Goal: Task Accomplishment & Management: Manage account settings

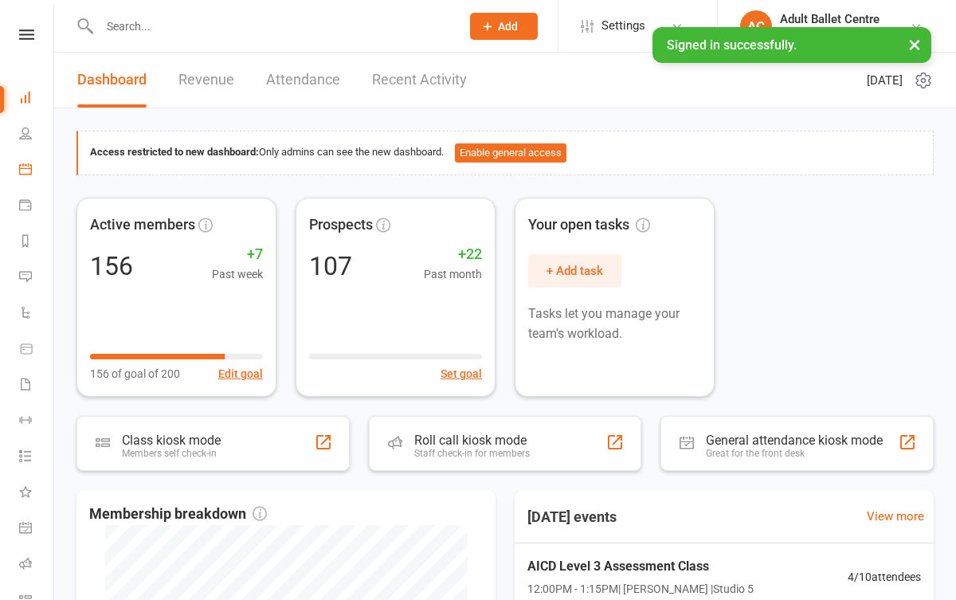
click at [37, 168] on link "Calendar" at bounding box center [37, 171] width 36 height 36
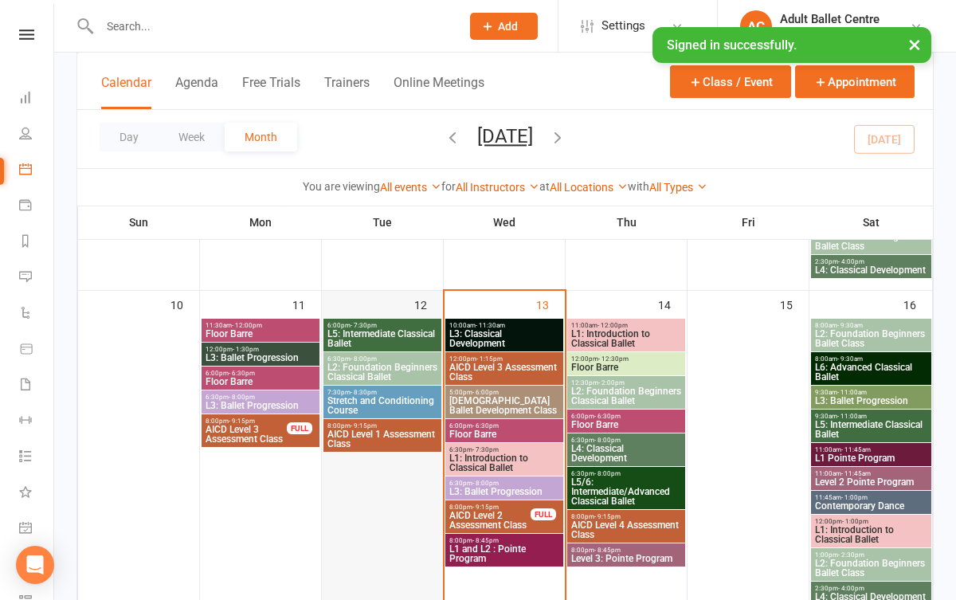
scroll to position [715, 0]
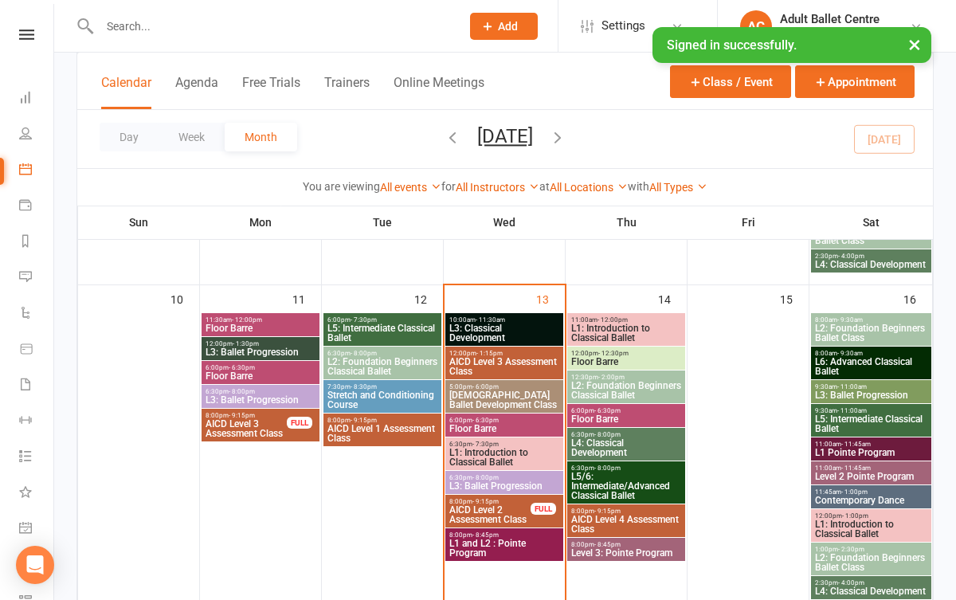
click at [475, 330] on span "L3: Classical Development" at bounding box center [503, 332] width 111 height 19
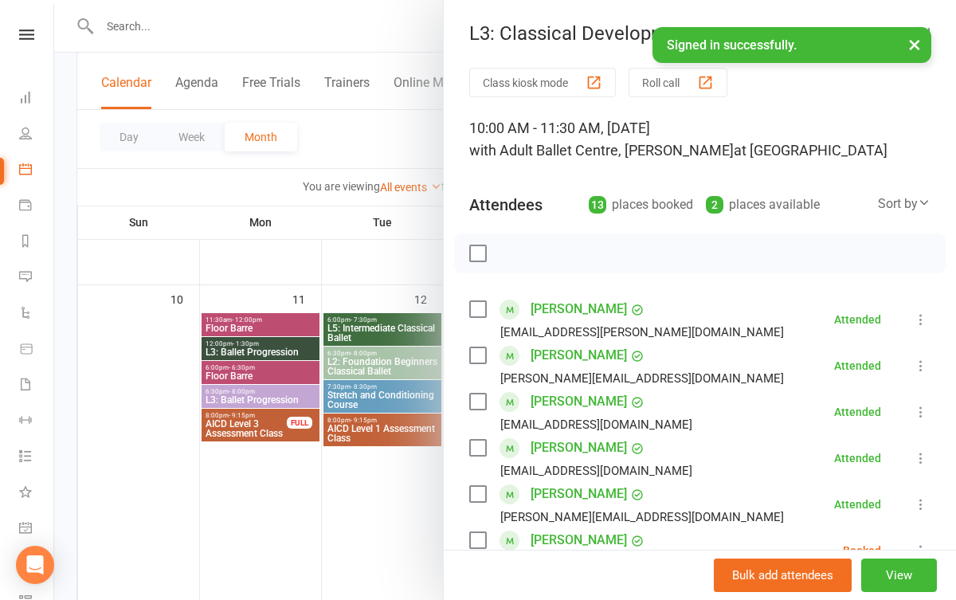
scroll to position [0, 0]
click at [397, 514] on div at bounding box center [504, 300] width 901 height 600
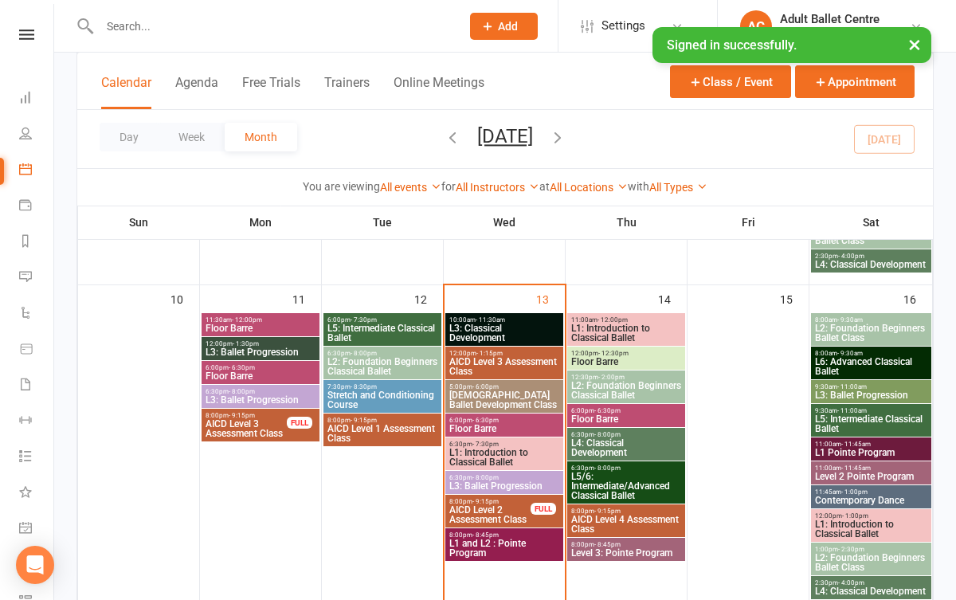
click at [486, 331] on span "L3: Classical Development" at bounding box center [503, 332] width 111 height 19
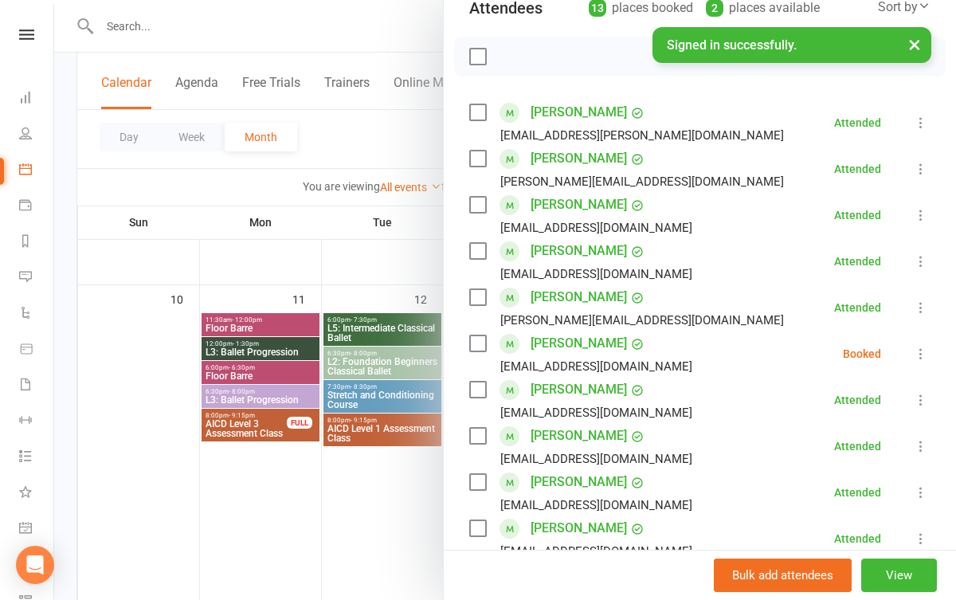
scroll to position [232, 0]
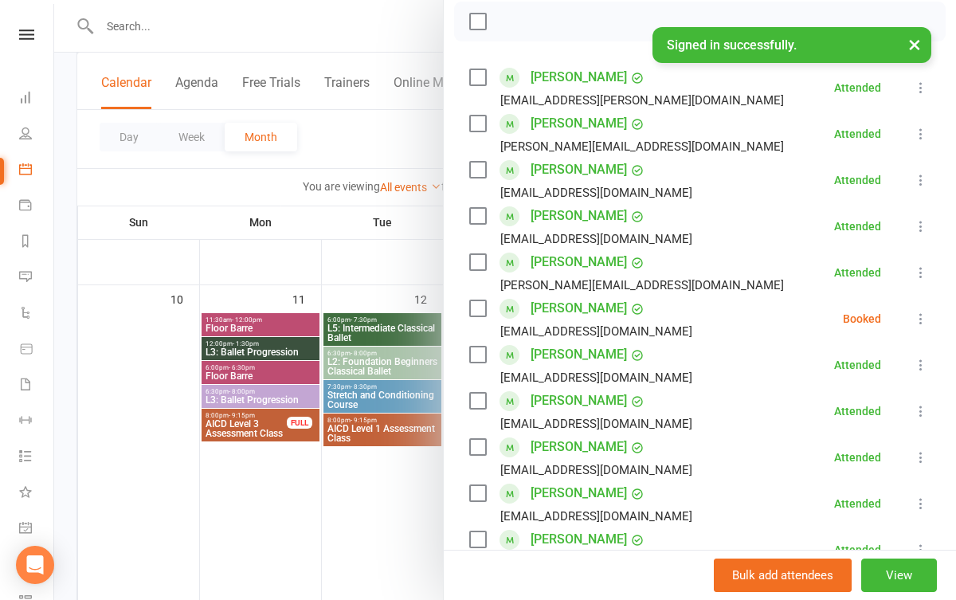
click at [353, 542] on div at bounding box center [504, 300] width 901 height 600
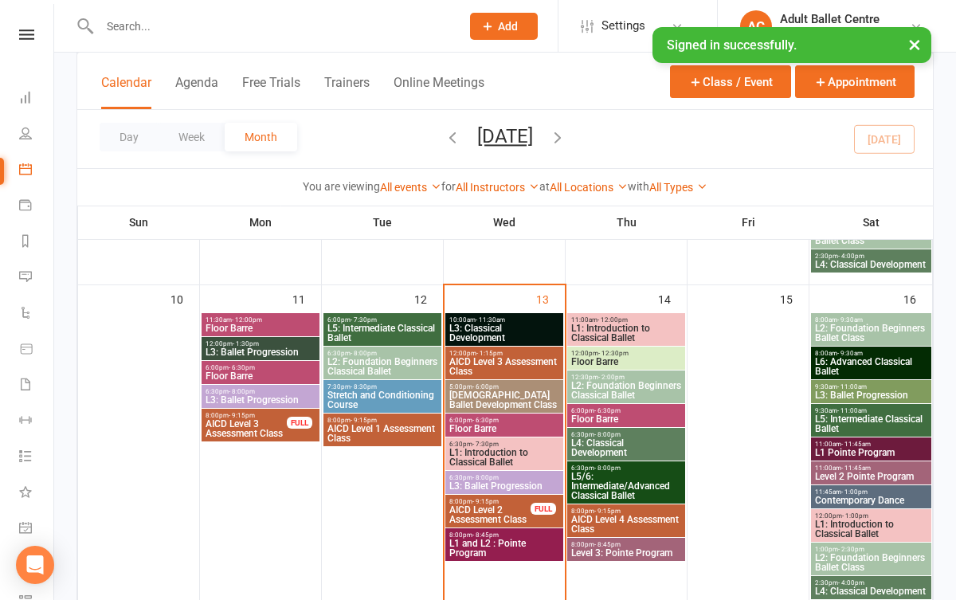
click at [266, 347] on span "L3: Ballet Progression" at bounding box center [260, 352] width 111 height 10
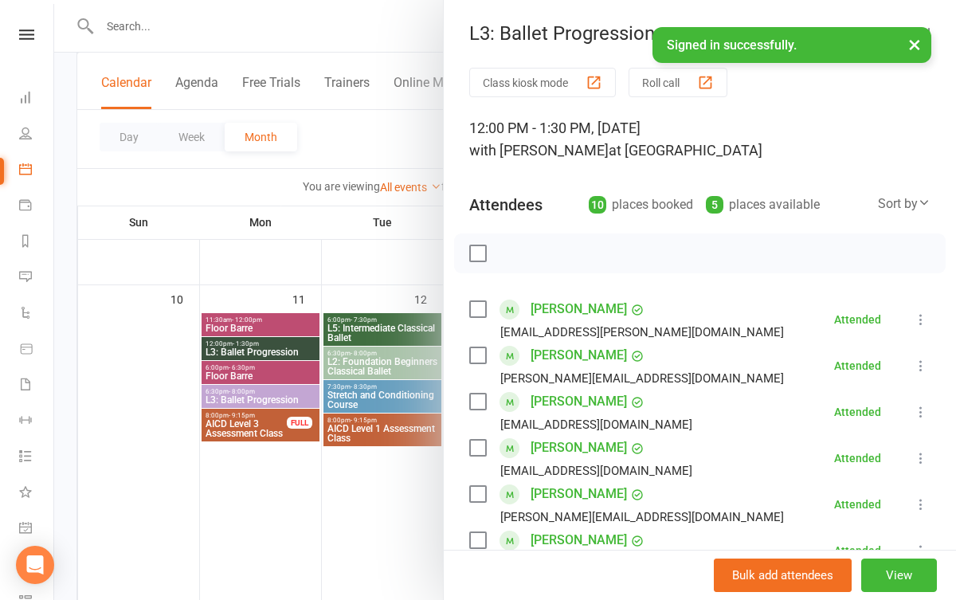
click at [376, 488] on div at bounding box center [504, 300] width 901 height 600
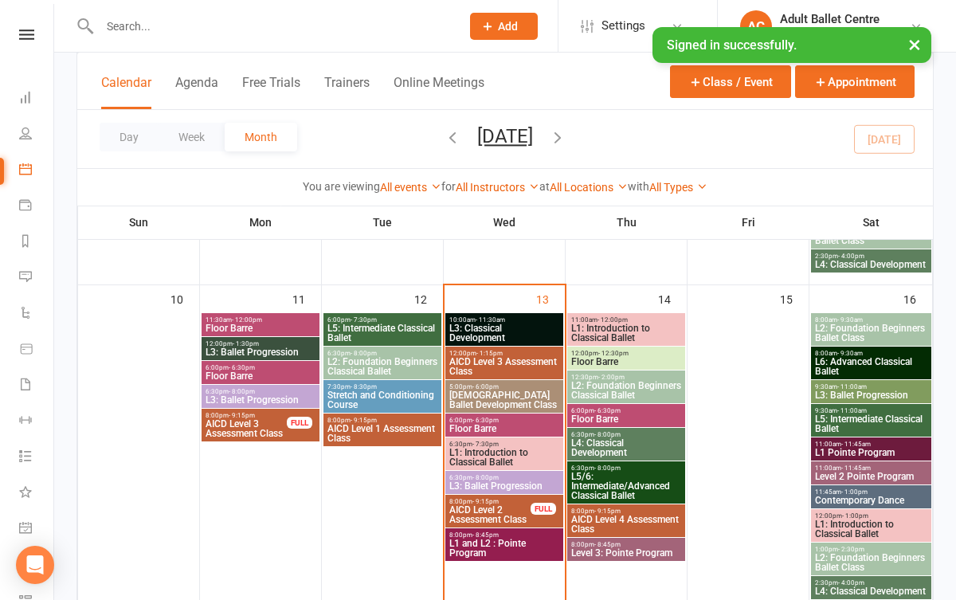
click at [498, 332] on span "L3: Classical Development" at bounding box center [503, 332] width 111 height 19
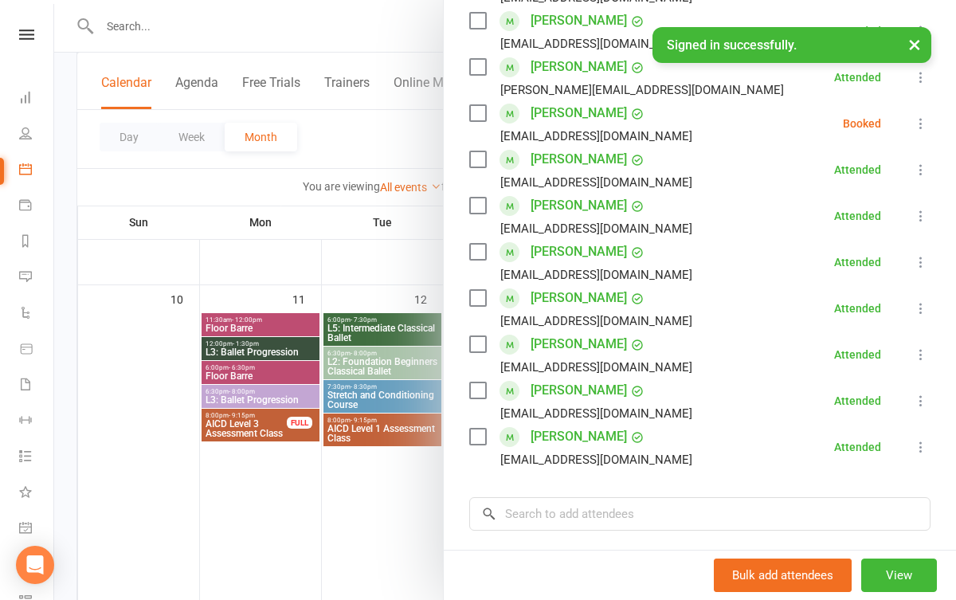
scroll to position [436, 0]
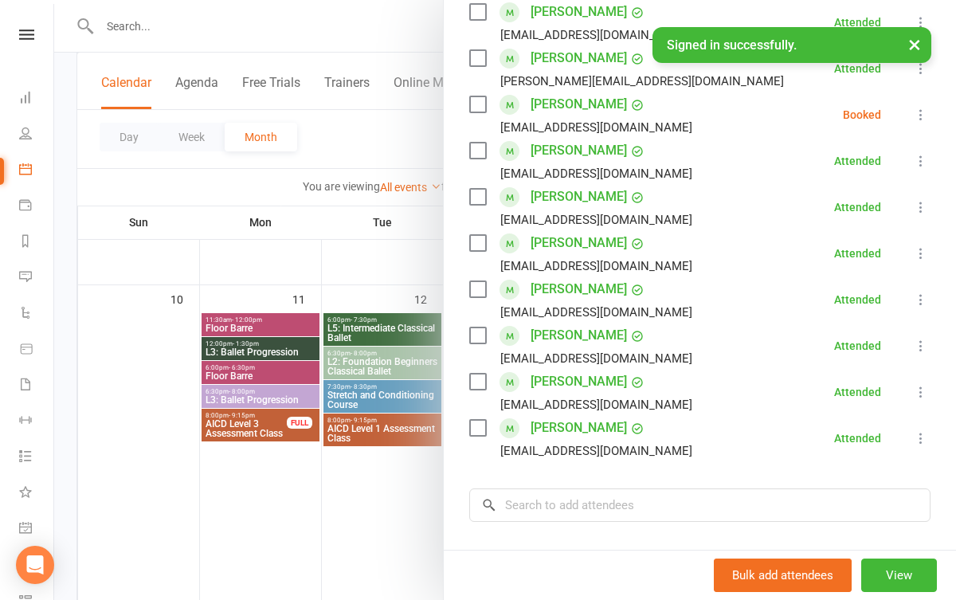
click at [393, 507] on div at bounding box center [504, 300] width 901 height 600
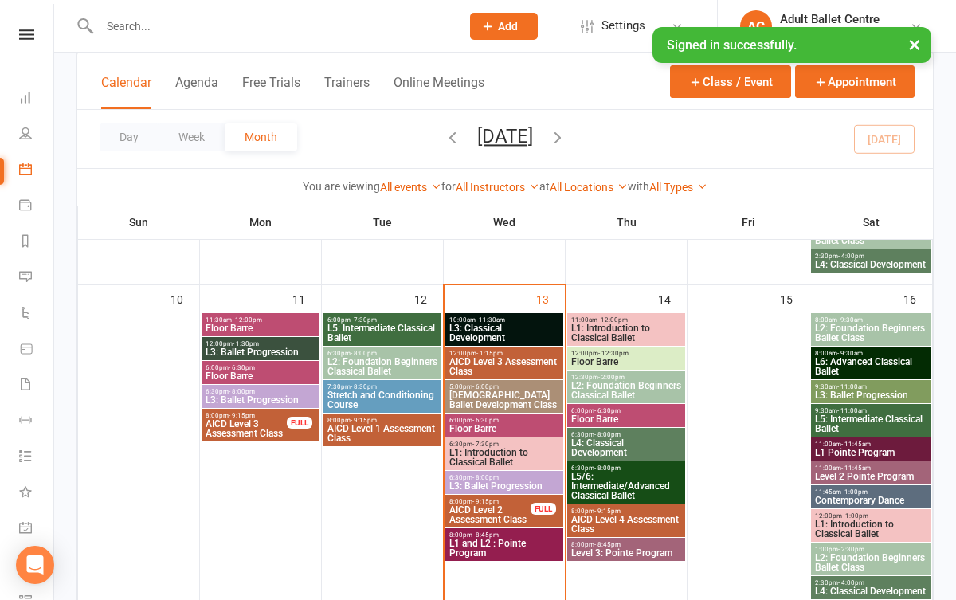
click at [504, 452] on span "L1: Introduction to Classical Ballet" at bounding box center [503, 457] width 111 height 19
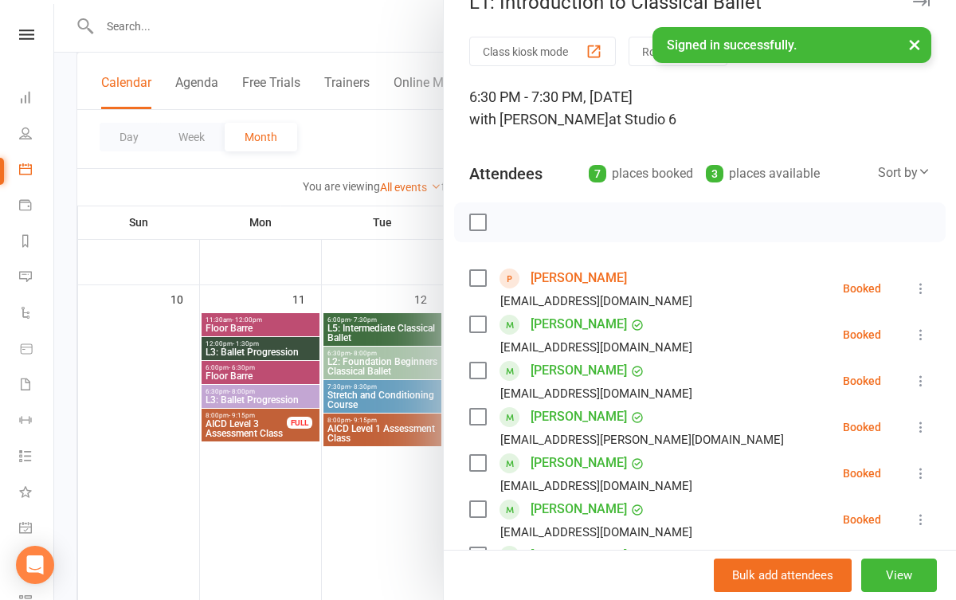
scroll to position [30, 0]
click at [378, 511] on div at bounding box center [504, 300] width 901 height 600
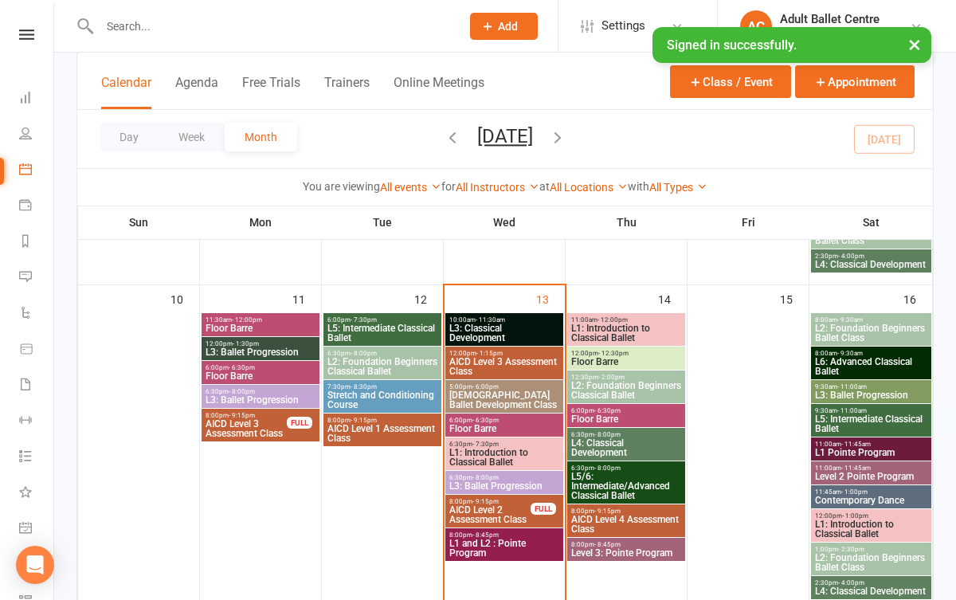
click at [482, 484] on span "L3: Ballet Progression" at bounding box center [503, 486] width 111 height 10
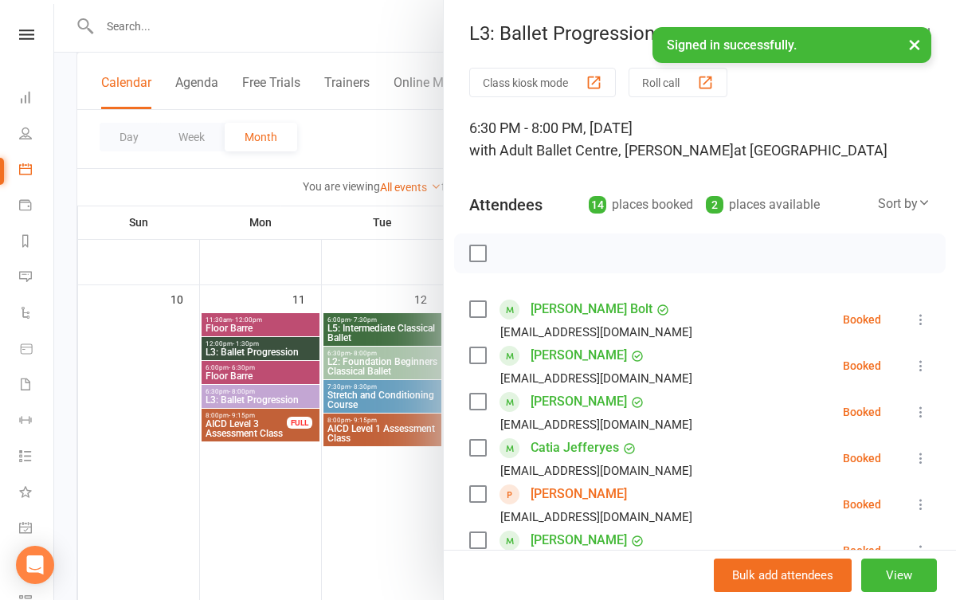
scroll to position [0, 0]
click at [387, 520] on div at bounding box center [504, 300] width 901 height 600
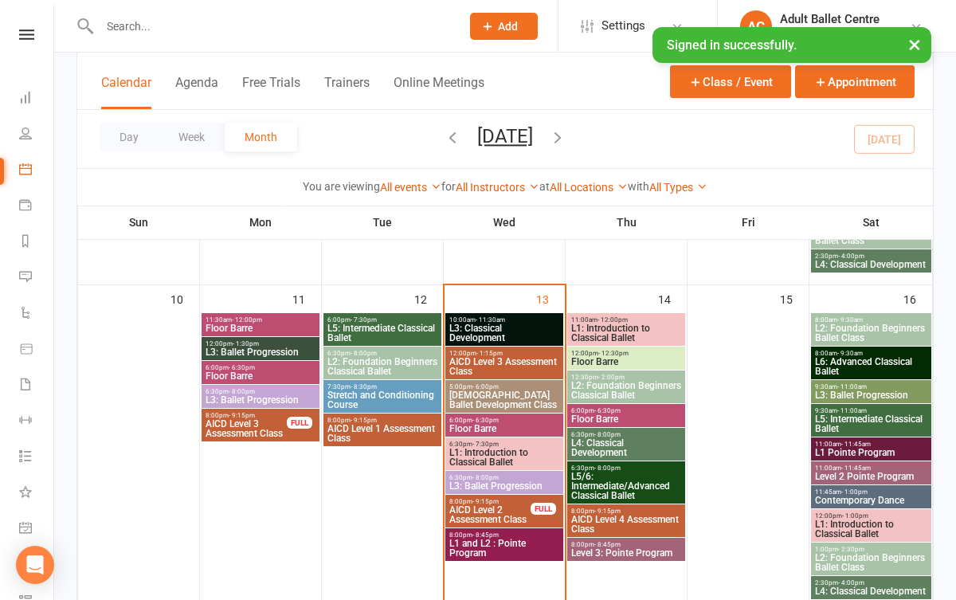
click at [479, 542] on span "L1 and L2 : Pointe Program" at bounding box center [503, 547] width 111 height 19
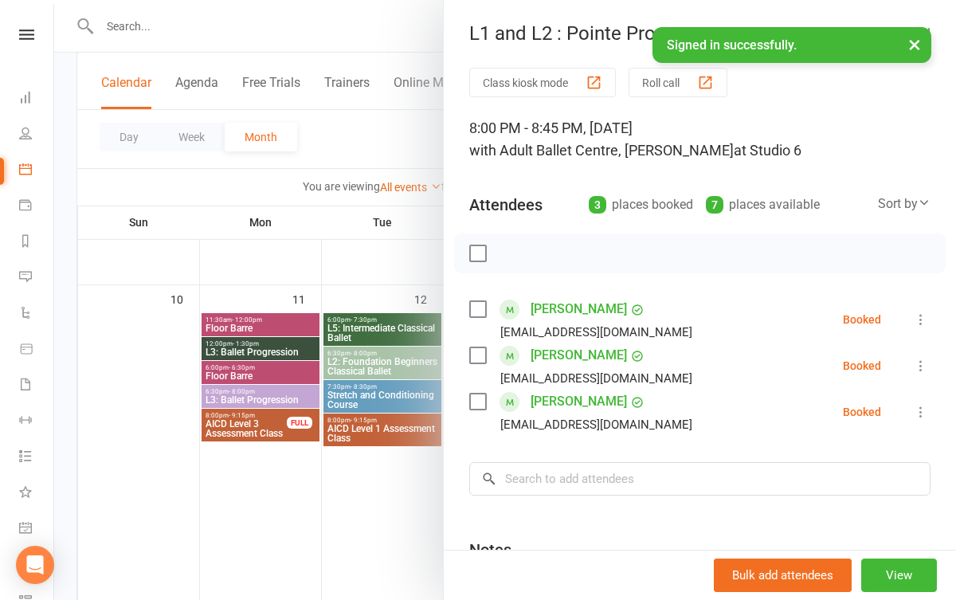
click at [401, 540] on div at bounding box center [504, 300] width 901 height 600
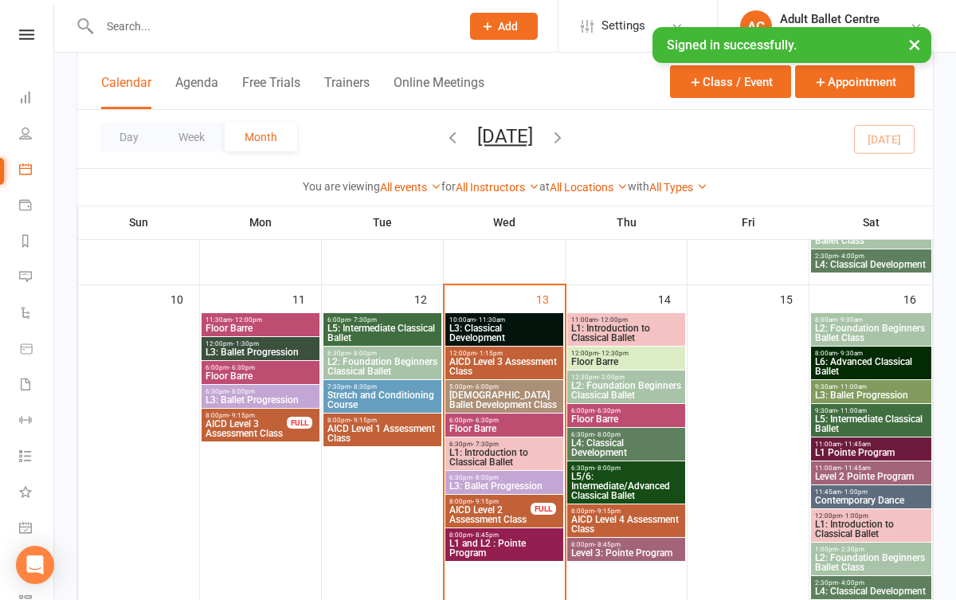
click at [469, 539] on span "L1 and L2 : Pointe Program" at bounding box center [503, 547] width 111 height 19
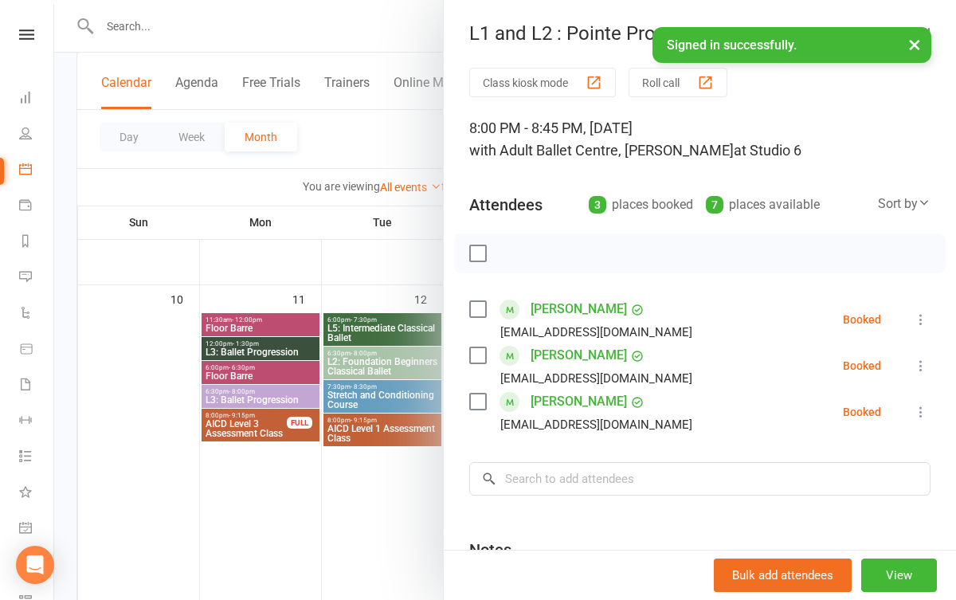
click at [403, 543] on div at bounding box center [504, 300] width 901 height 600
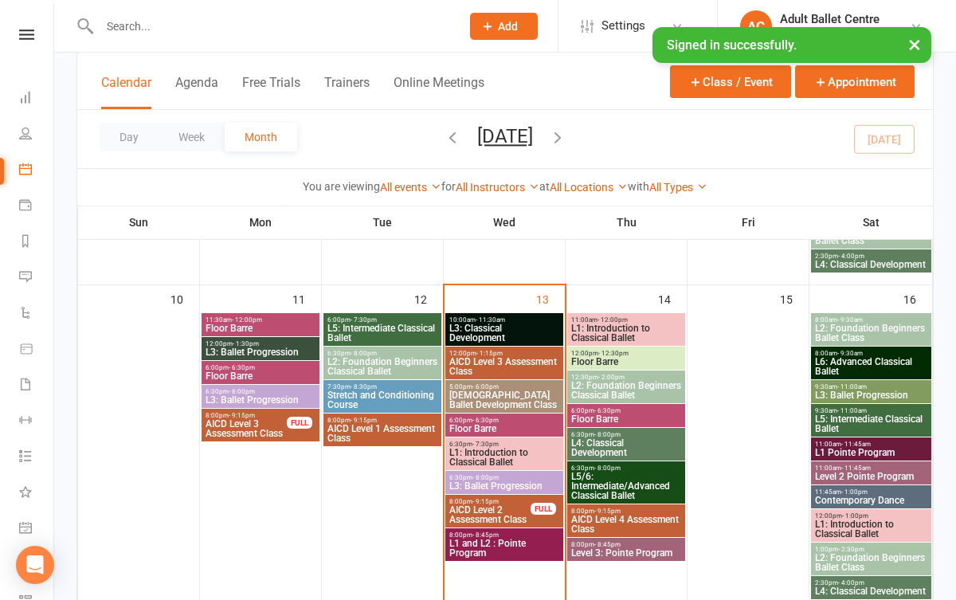
click at [620, 553] on span "Level 3: Pointe Program" at bounding box center [625, 553] width 111 height 10
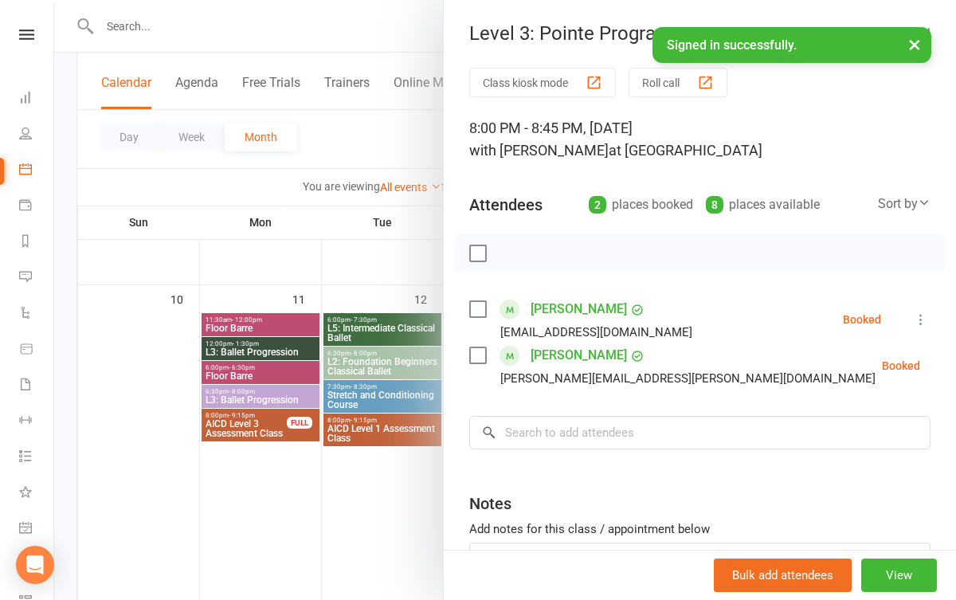
click at [397, 561] on div at bounding box center [504, 300] width 901 height 600
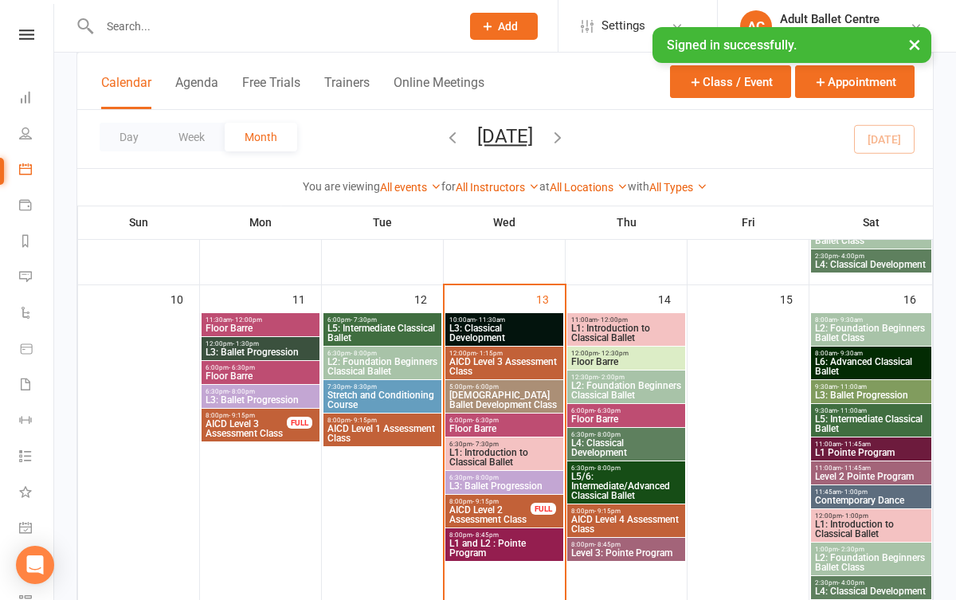
click at [830, 471] on span "Level 2 Pointe Program" at bounding box center [871, 476] width 114 height 10
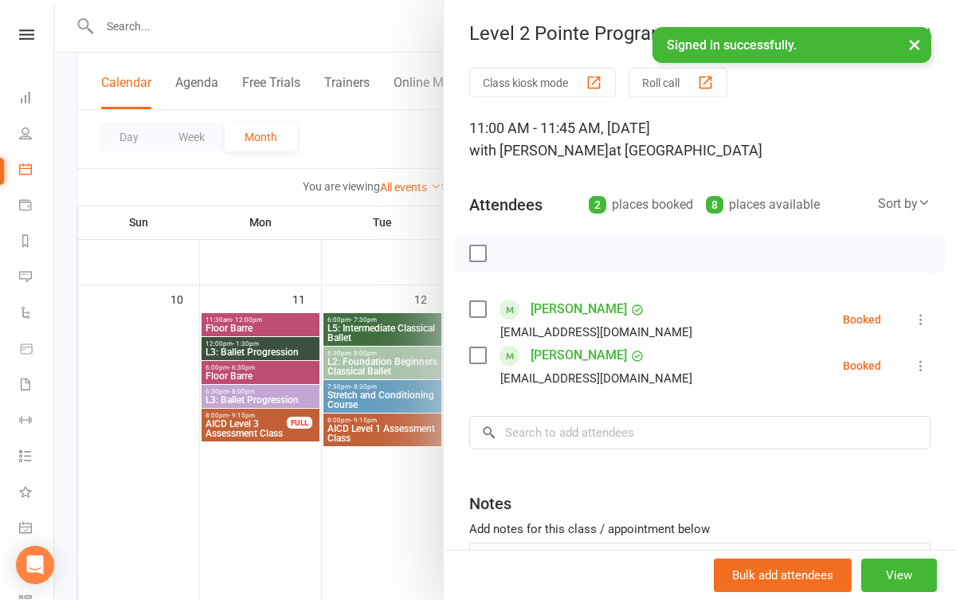
click at [382, 516] on div at bounding box center [504, 300] width 901 height 600
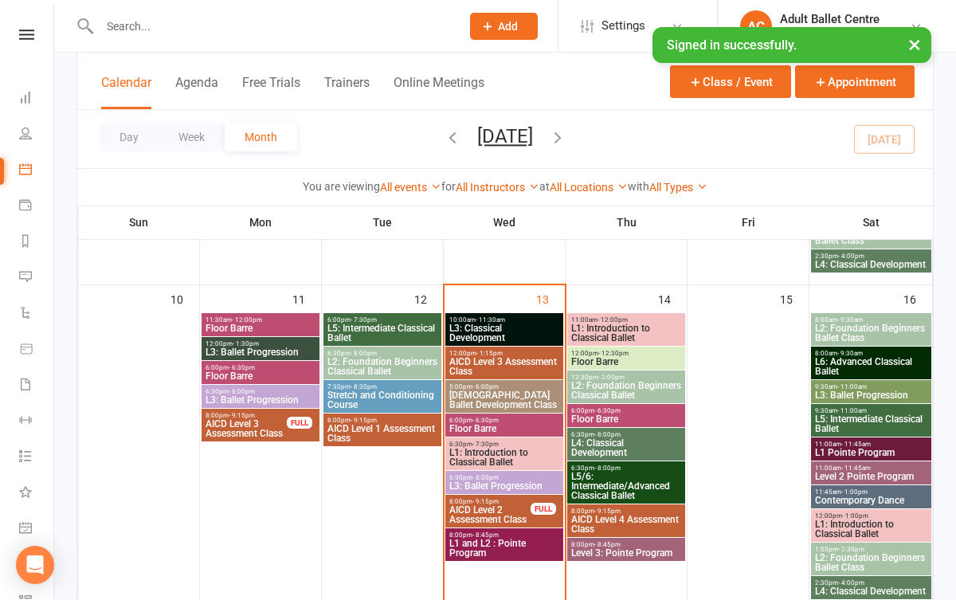
click at [869, 448] on span "L1 Pointe Program" at bounding box center [871, 453] width 114 height 10
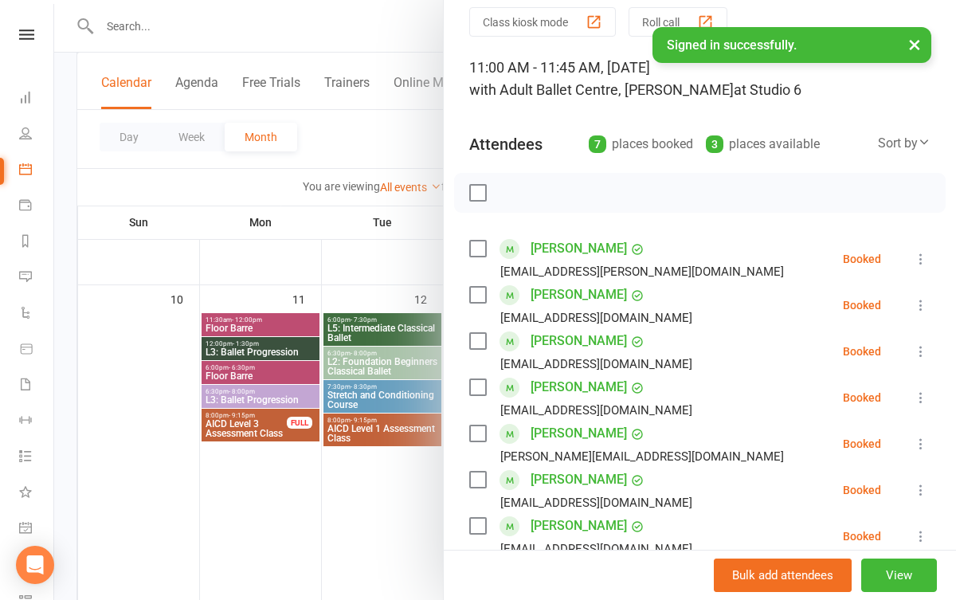
scroll to position [54, 0]
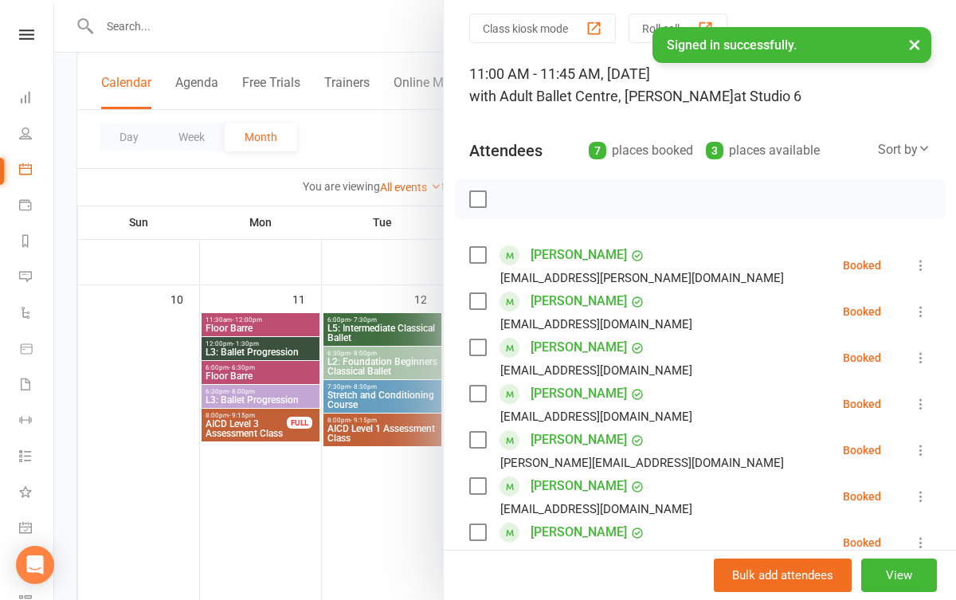
click at [400, 529] on div at bounding box center [504, 300] width 901 height 600
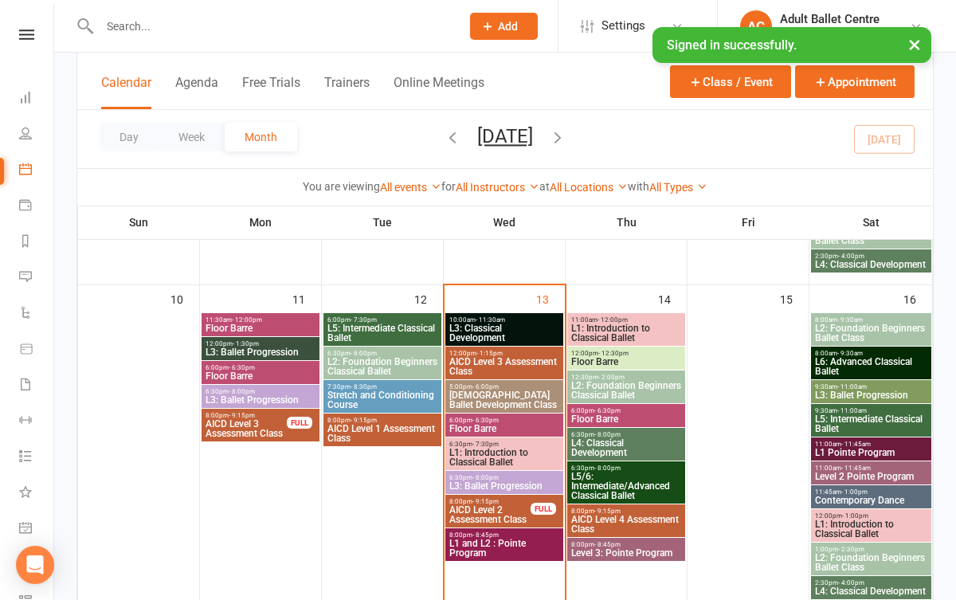
click at [618, 393] on span "L2: Foundation Beginners Classical Ballet" at bounding box center [625, 390] width 111 height 19
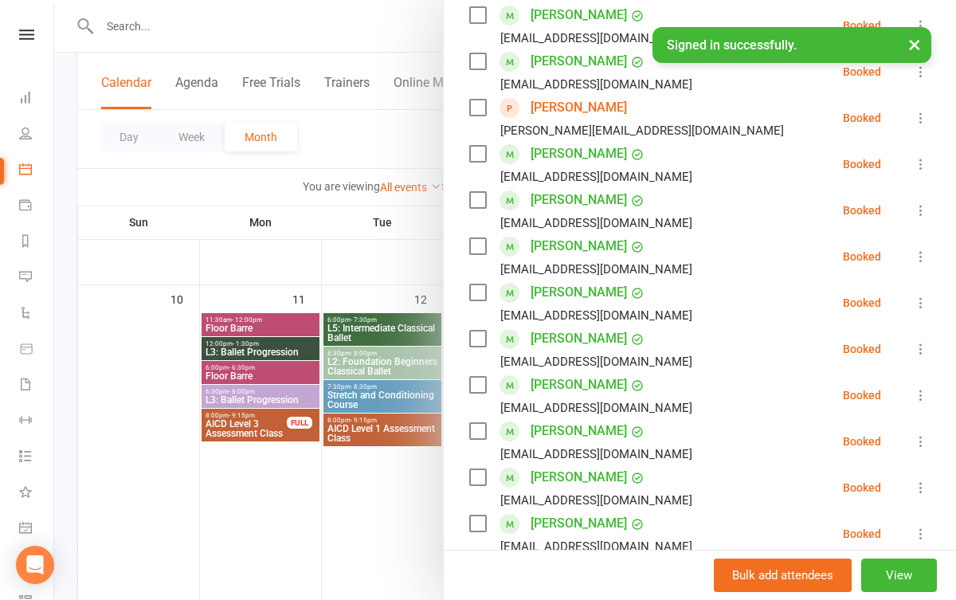
scroll to position [279, 0]
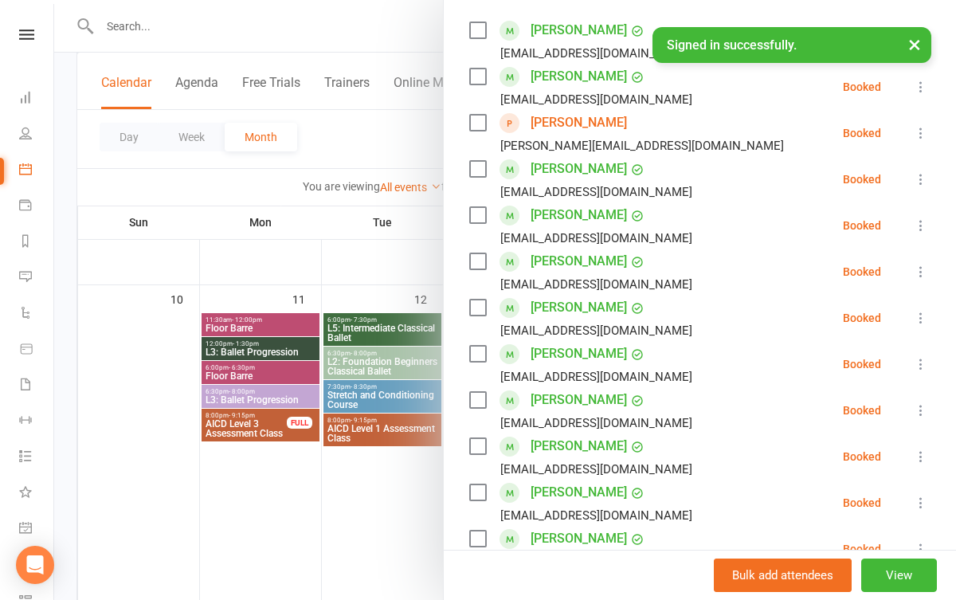
click at [389, 502] on div at bounding box center [504, 300] width 901 height 600
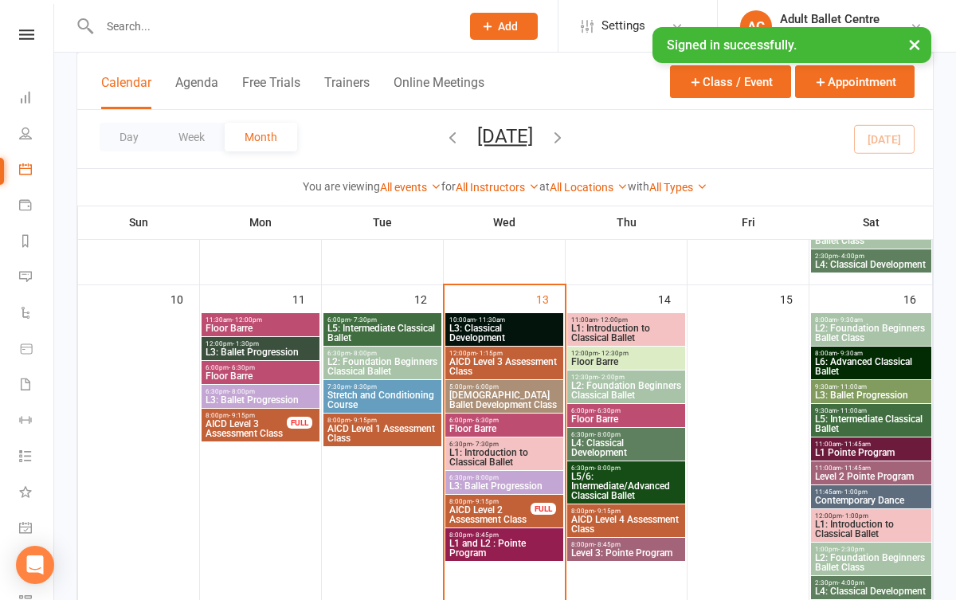
click at [624, 332] on span "L1: Introduction to Classical Ballet" at bounding box center [625, 332] width 111 height 19
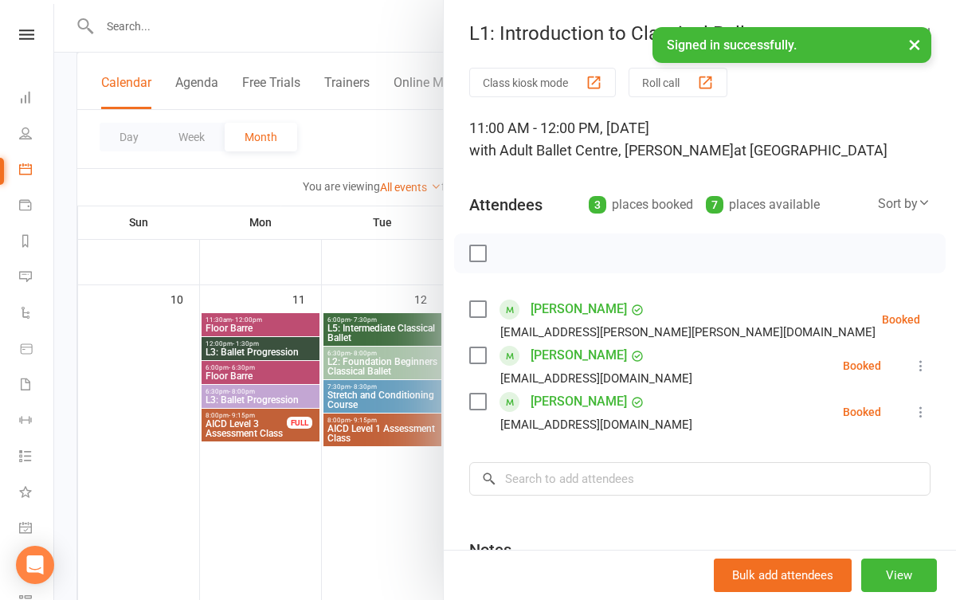
click at [373, 526] on div at bounding box center [504, 300] width 901 height 600
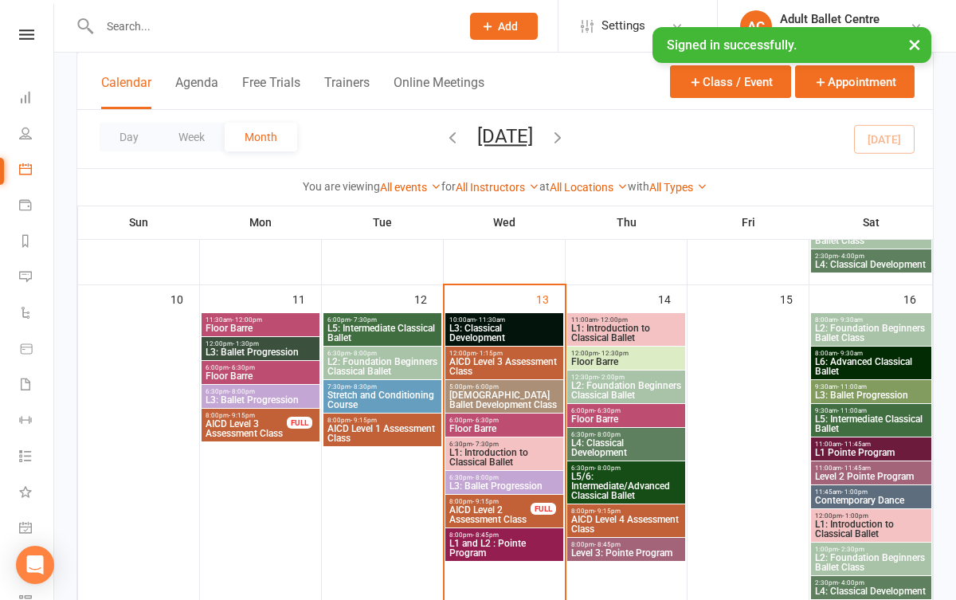
click at [499, 448] on span "L1: Introduction to Classical Ballet" at bounding box center [503, 457] width 111 height 19
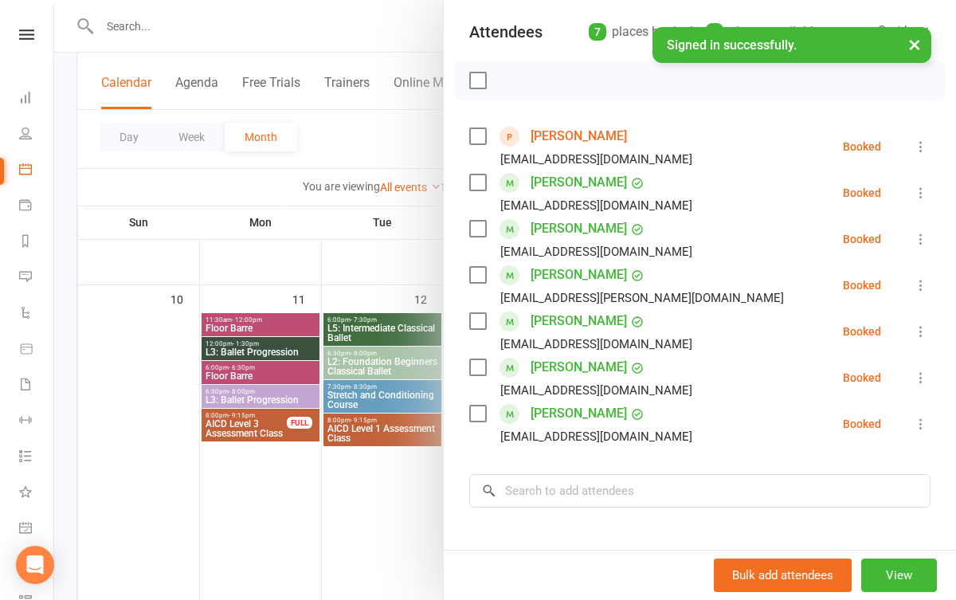
scroll to position [171, 0]
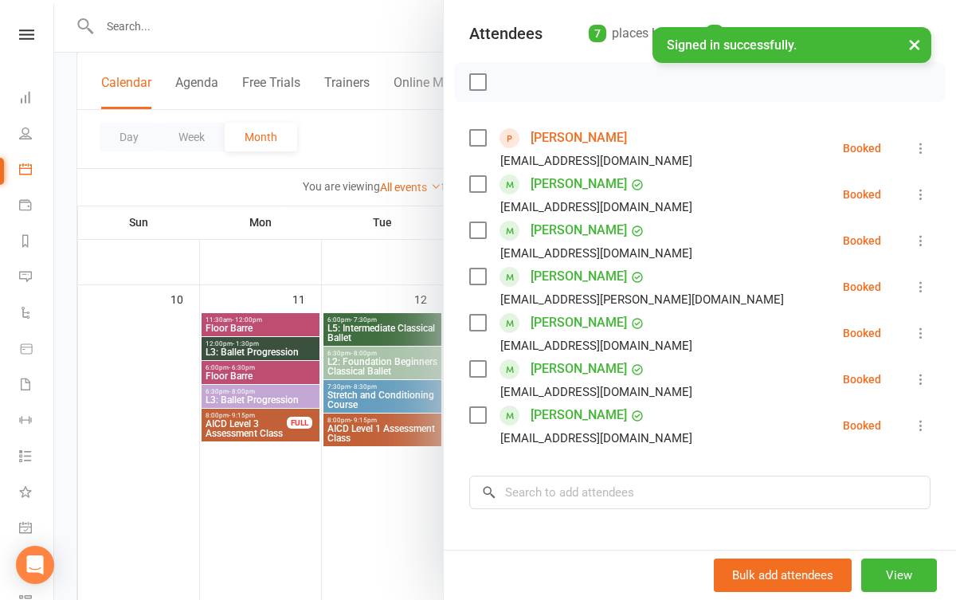
click at [377, 529] on div at bounding box center [504, 300] width 901 height 600
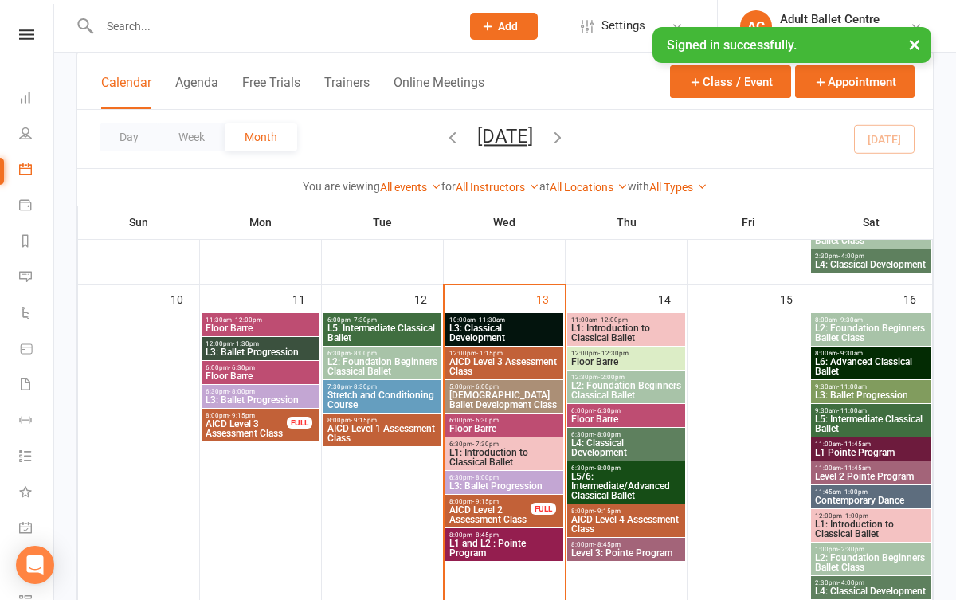
click at [471, 453] on span "L1: Introduction to Classical Ballet" at bounding box center [503, 457] width 111 height 19
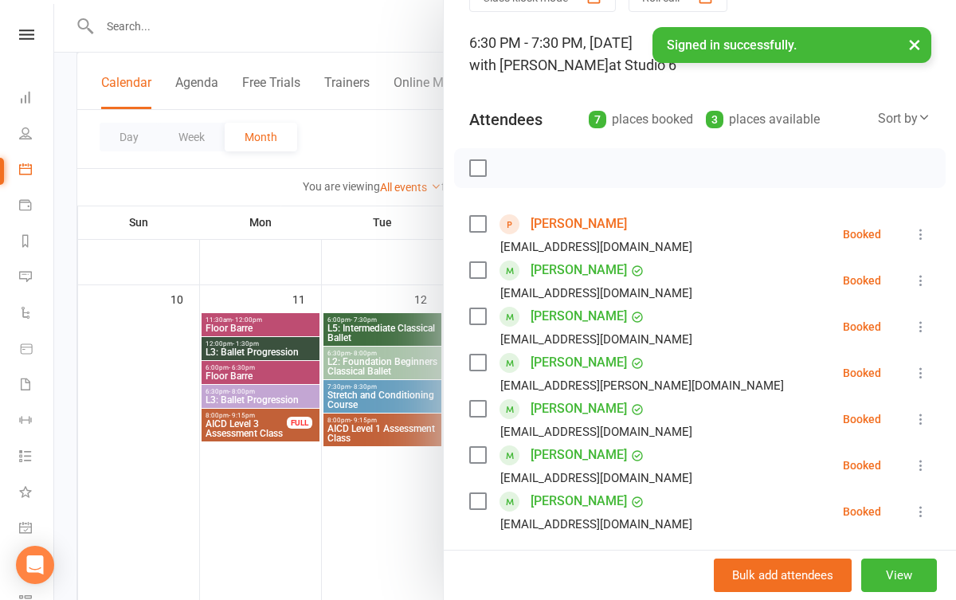
scroll to position [92, 0]
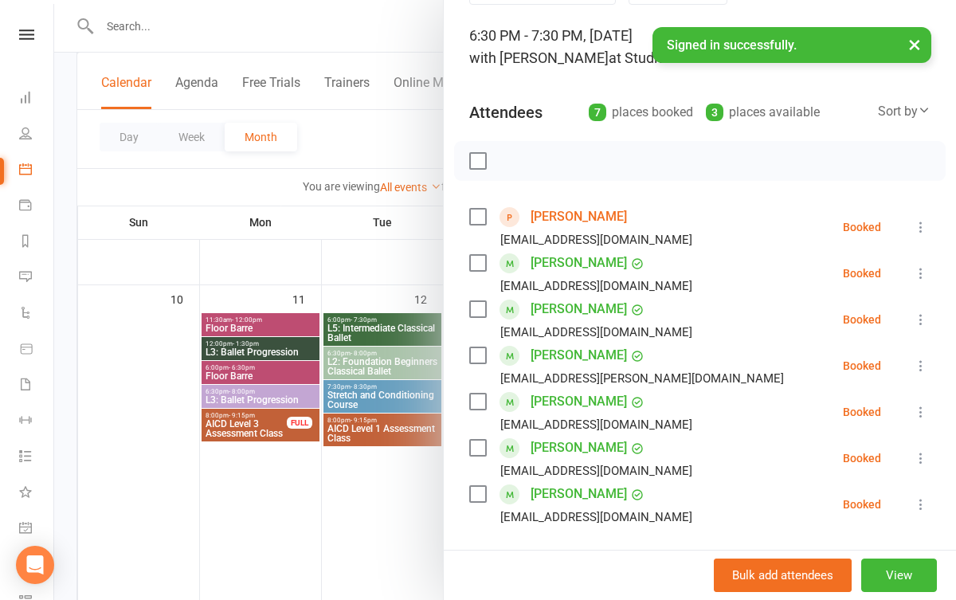
click at [396, 514] on div at bounding box center [504, 300] width 901 height 600
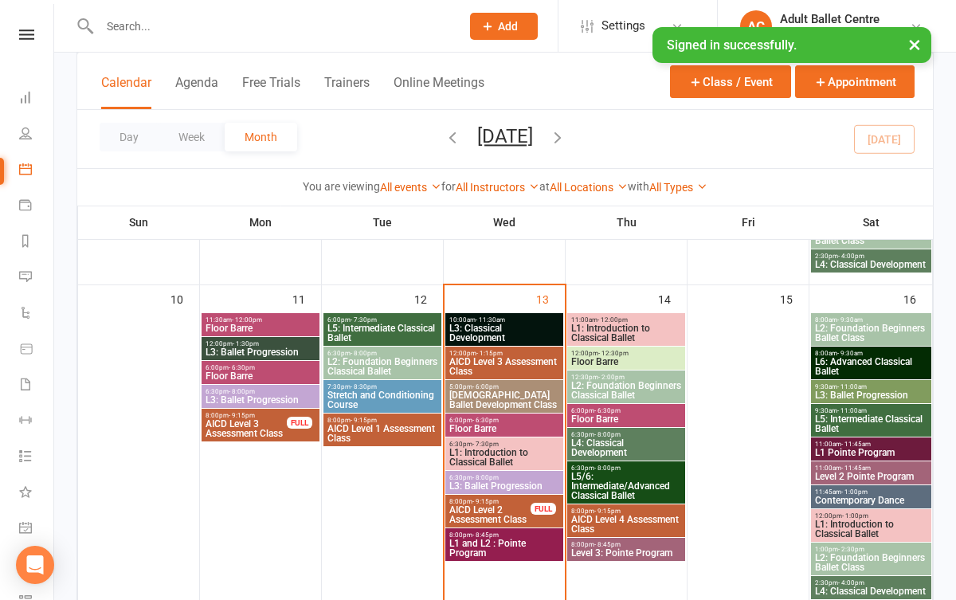
click at [852, 528] on span "L1: Introduction to Classical Ballet" at bounding box center [871, 528] width 114 height 19
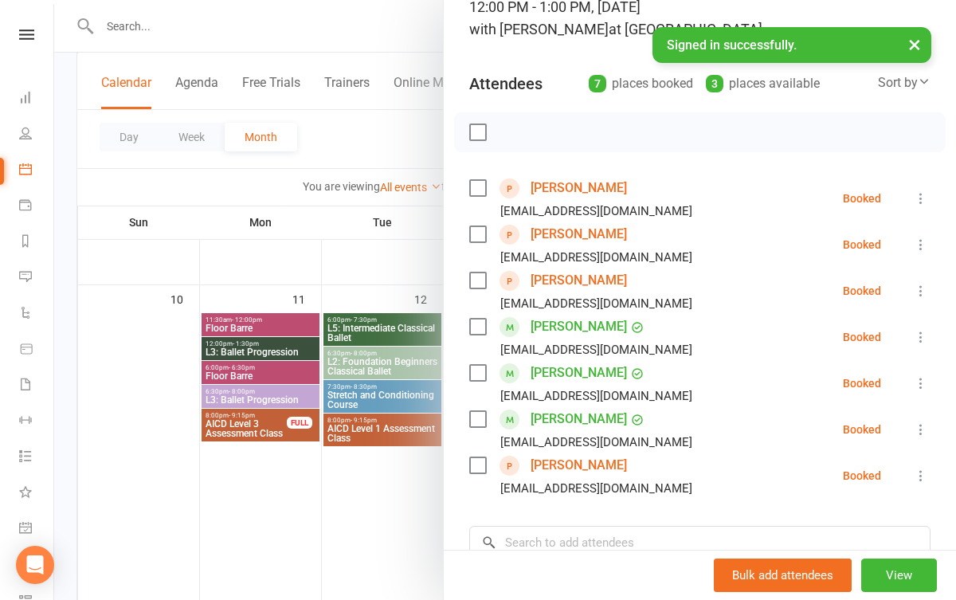
scroll to position [138, 0]
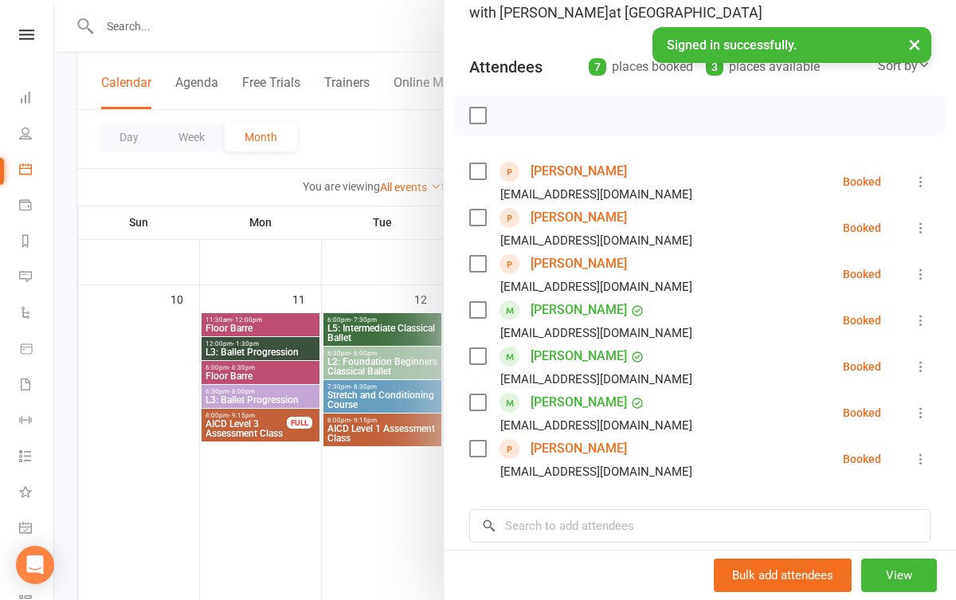
click at [561, 358] on link "[PERSON_NAME]" at bounding box center [578, 355] width 96 height 25
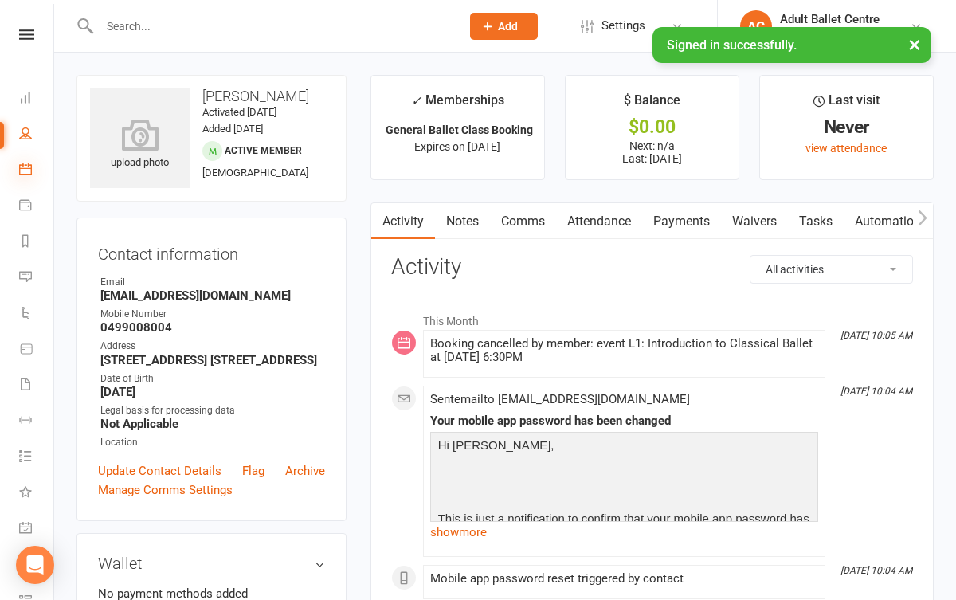
click at [26, 167] on icon at bounding box center [25, 168] width 13 height 13
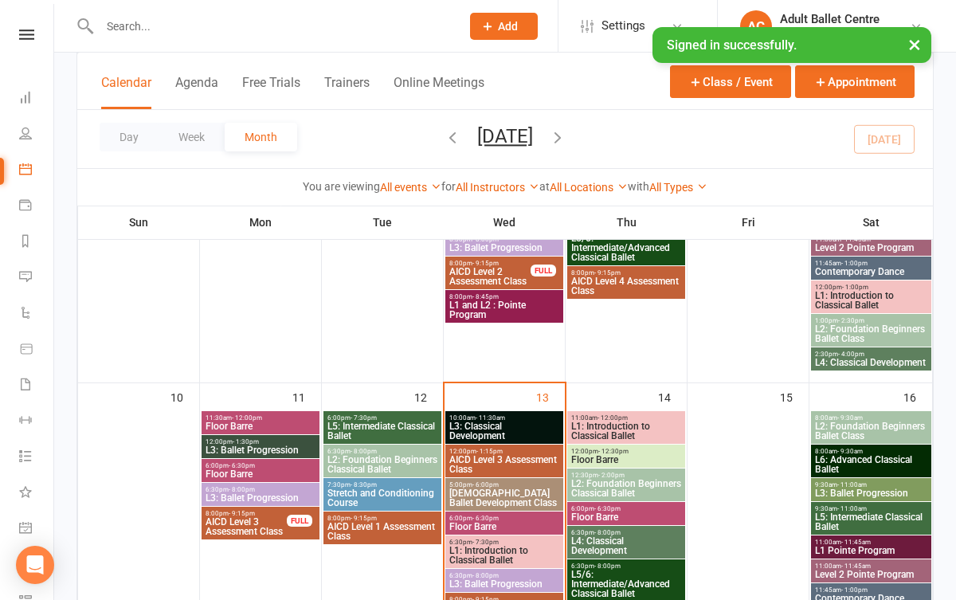
scroll to position [644, 0]
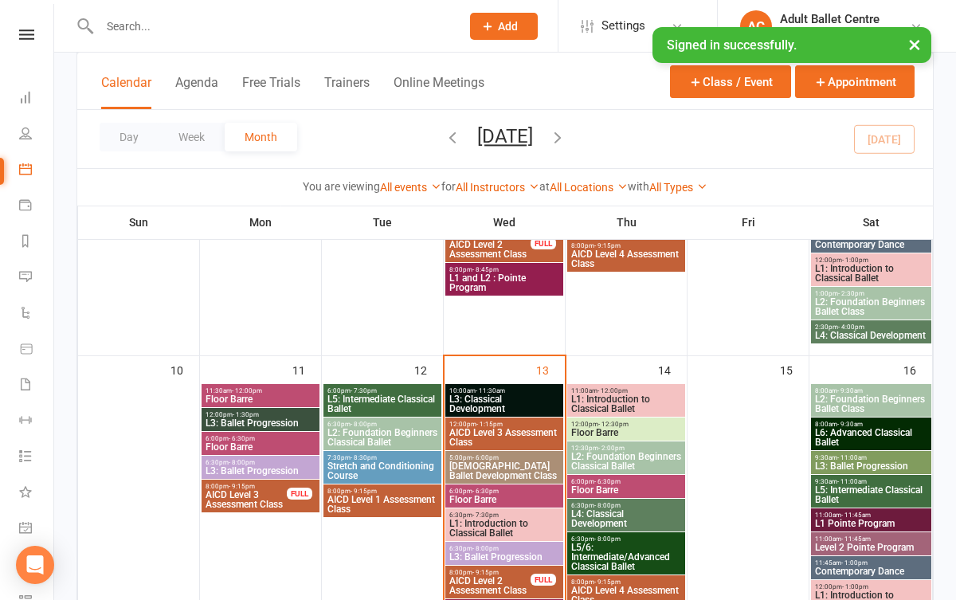
click at [497, 405] on span "L3: Classical Development" at bounding box center [503, 403] width 111 height 19
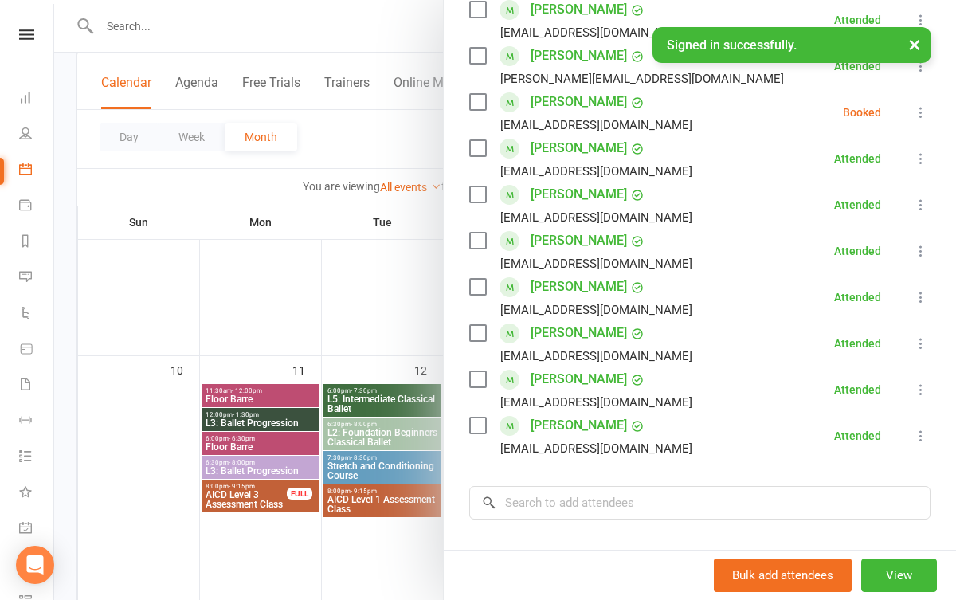
scroll to position [480, 0]
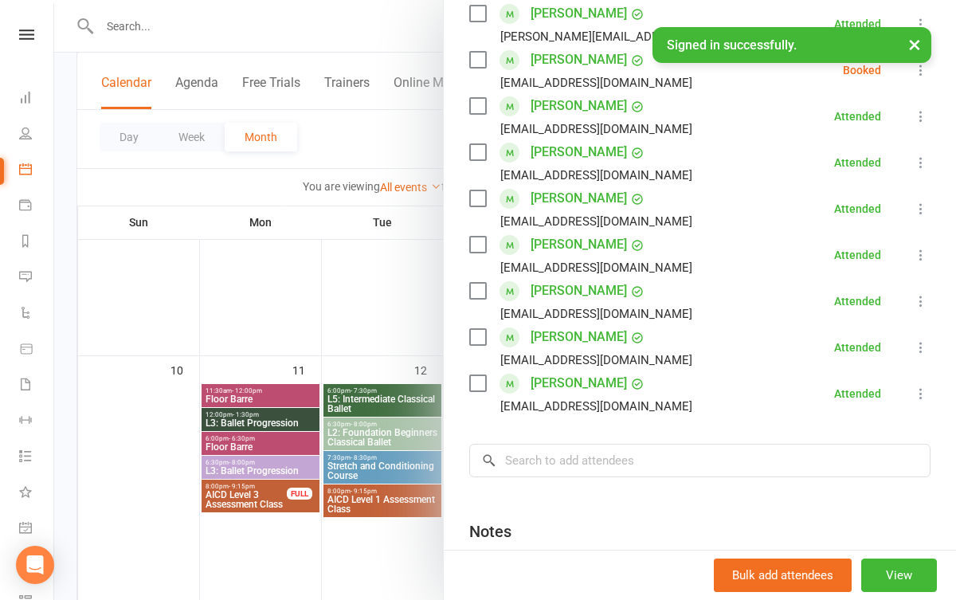
click at [376, 560] on div at bounding box center [504, 300] width 901 height 600
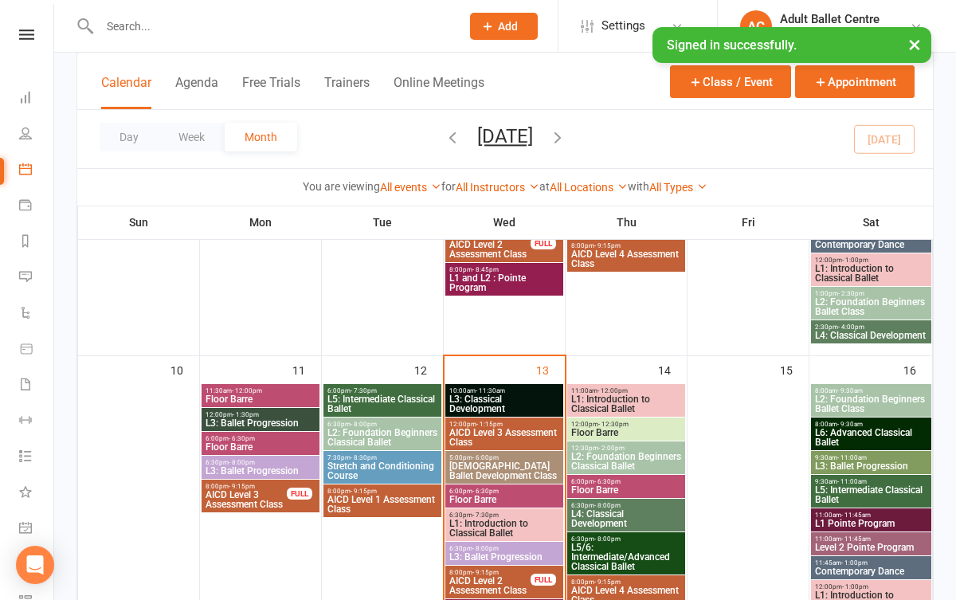
click at [475, 526] on span "L1: Introduction to Classical Ballet" at bounding box center [503, 527] width 111 height 19
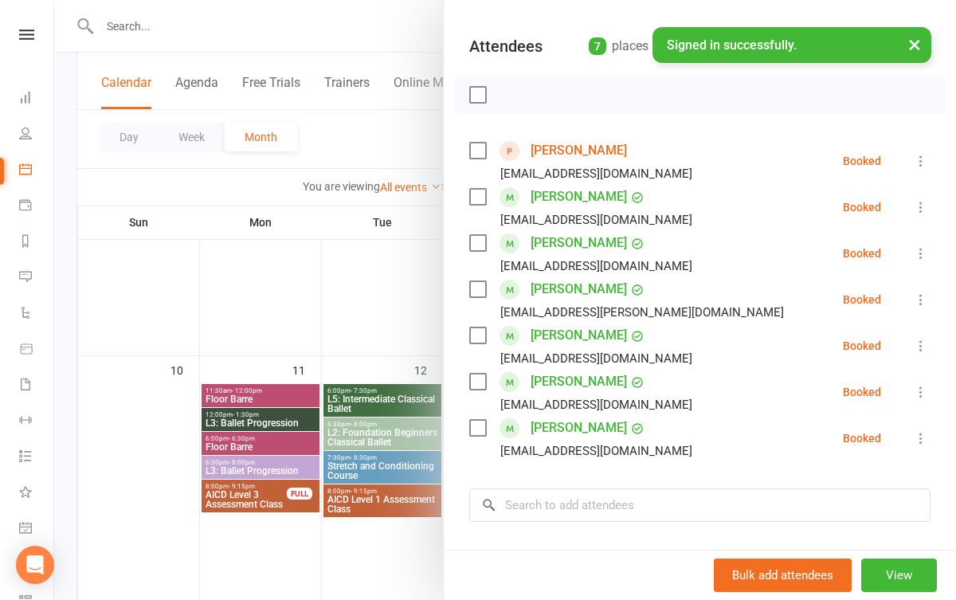
scroll to position [166, 0]
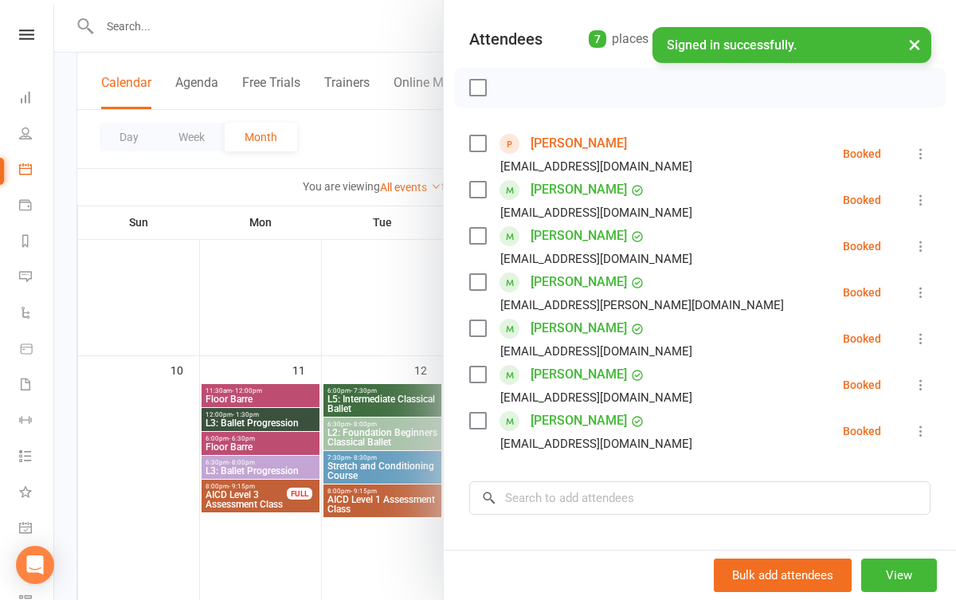
click at [358, 567] on div at bounding box center [504, 300] width 901 height 600
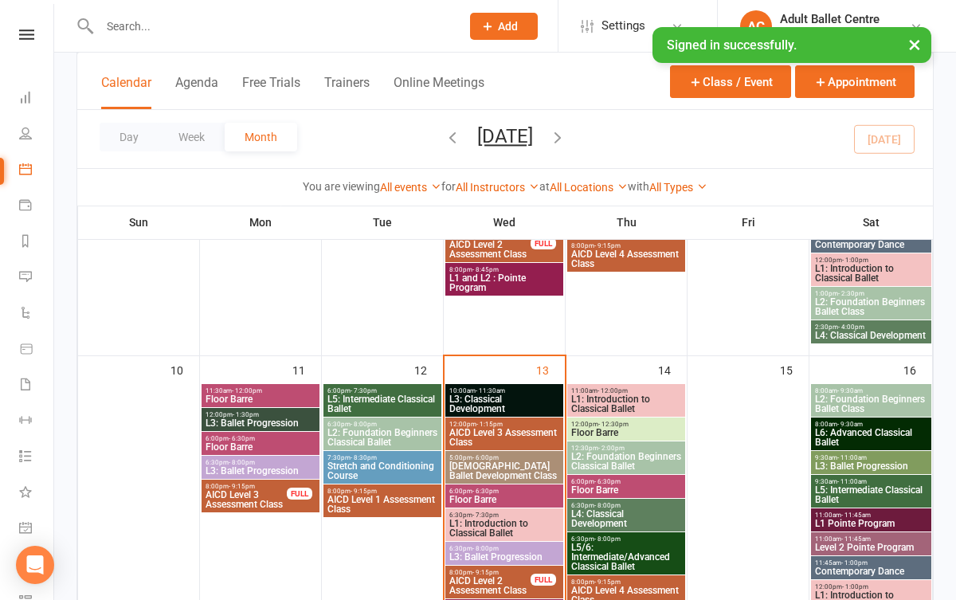
click at [475, 404] on span "L3: Classical Development" at bounding box center [503, 403] width 111 height 19
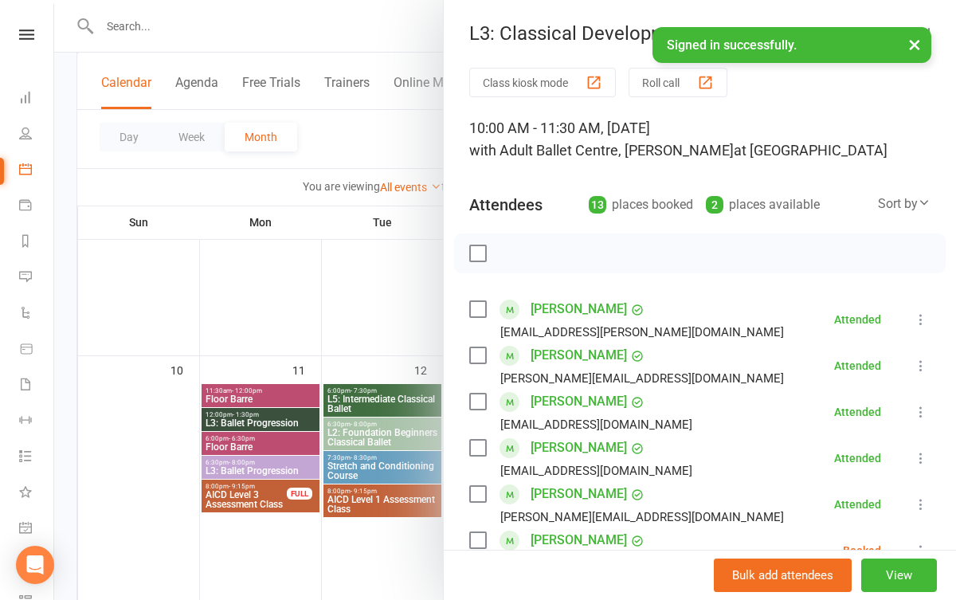
scroll to position [0, 0]
click at [401, 331] on div at bounding box center [504, 300] width 901 height 600
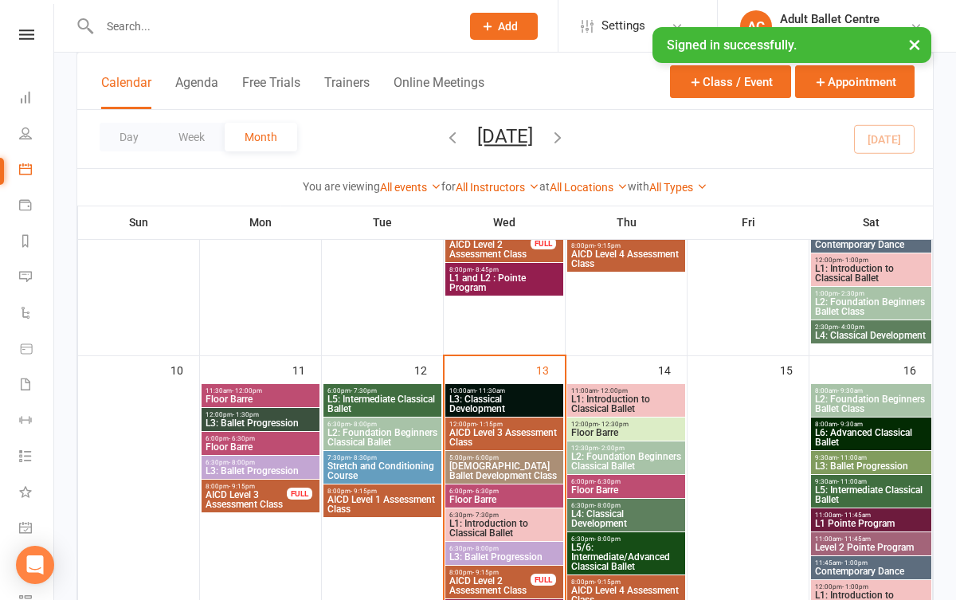
click at [483, 462] on span "[DEMOGRAPHIC_DATA] Ballet Development Class" at bounding box center [503, 470] width 111 height 19
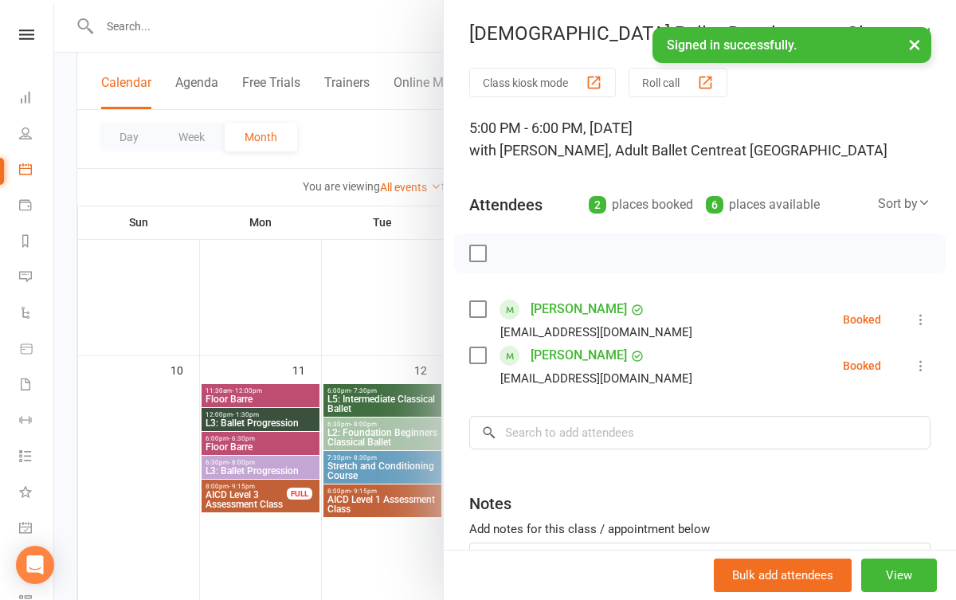
click at [375, 540] on div at bounding box center [504, 300] width 901 height 600
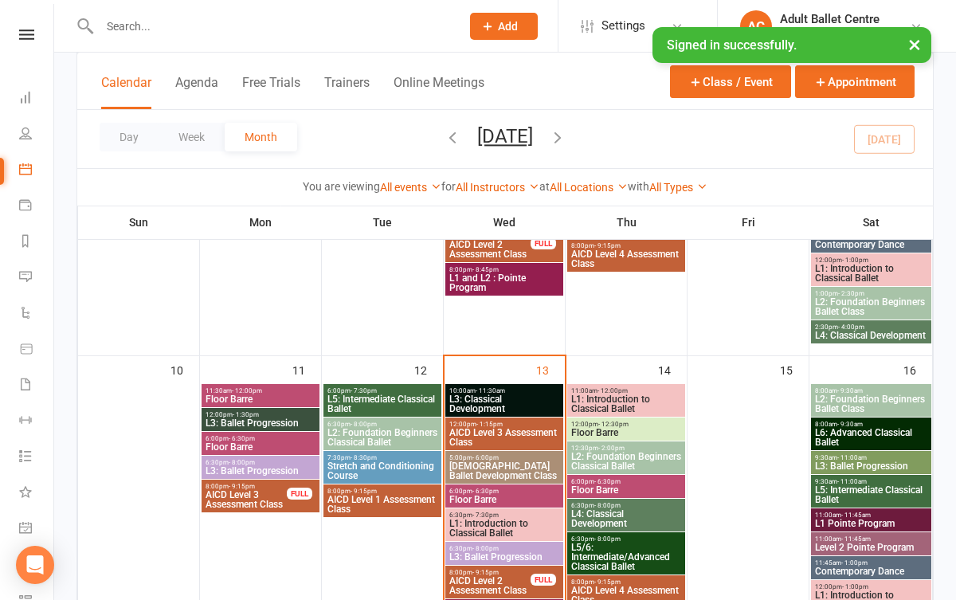
click at [468, 518] on span "L1: Introduction to Classical Ballet" at bounding box center [503, 527] width 111 height 19
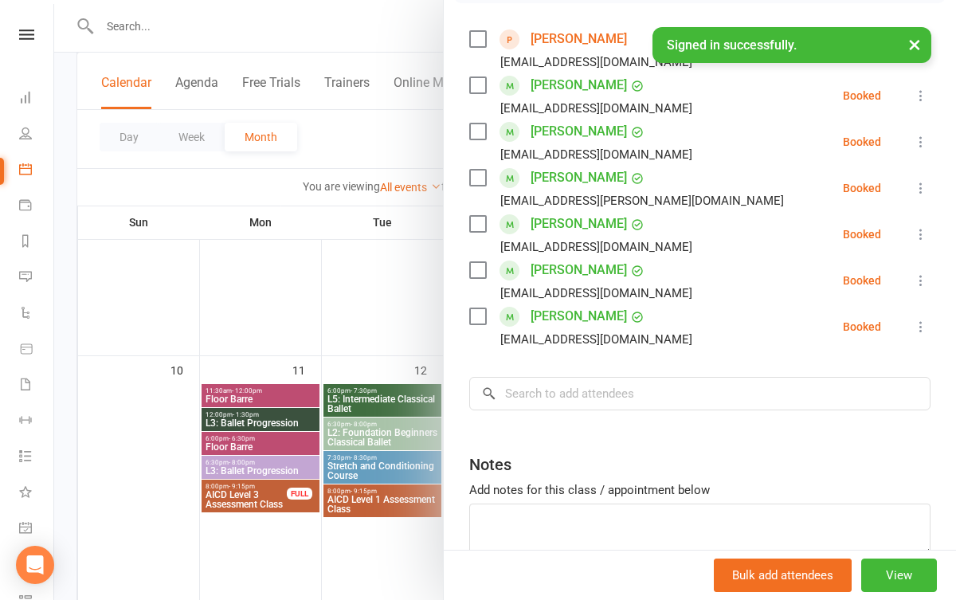
scroll to position [272, 0]
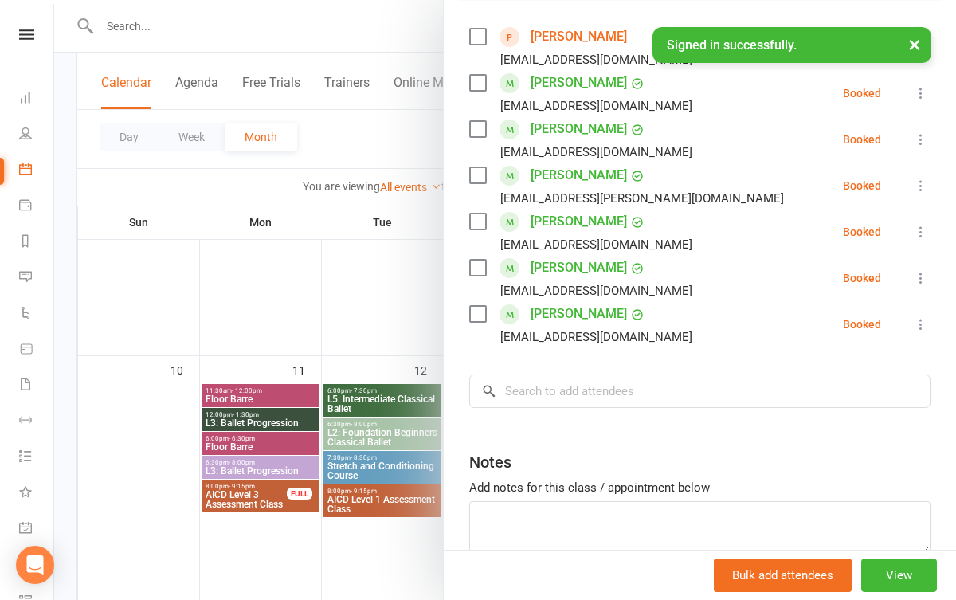
click at [367, 560] on div at bounding box center [504, 300] width 901 height 600
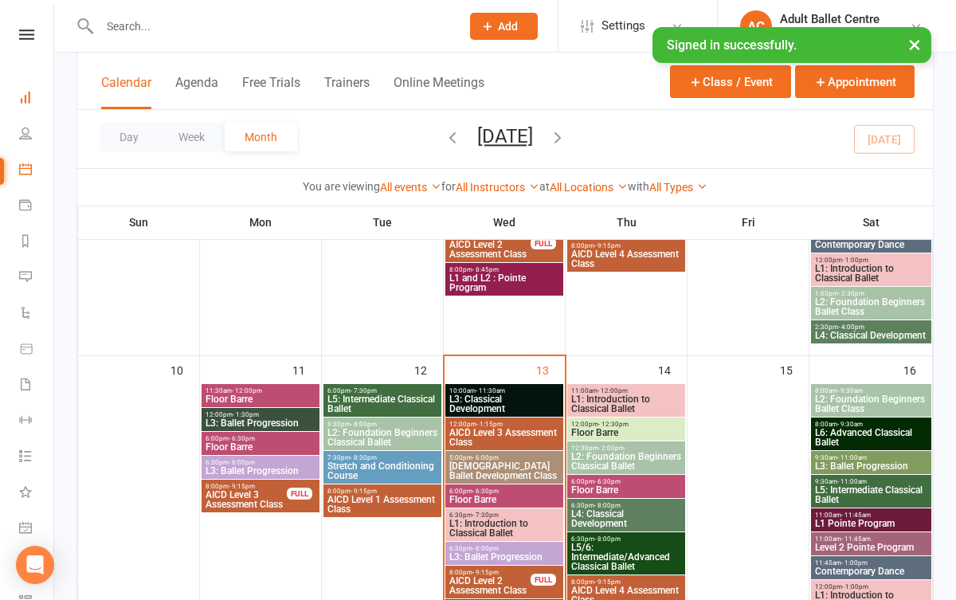
click at [37, 93] on link "Dashboard" at bounding box center [37, 99] width 36 height 36
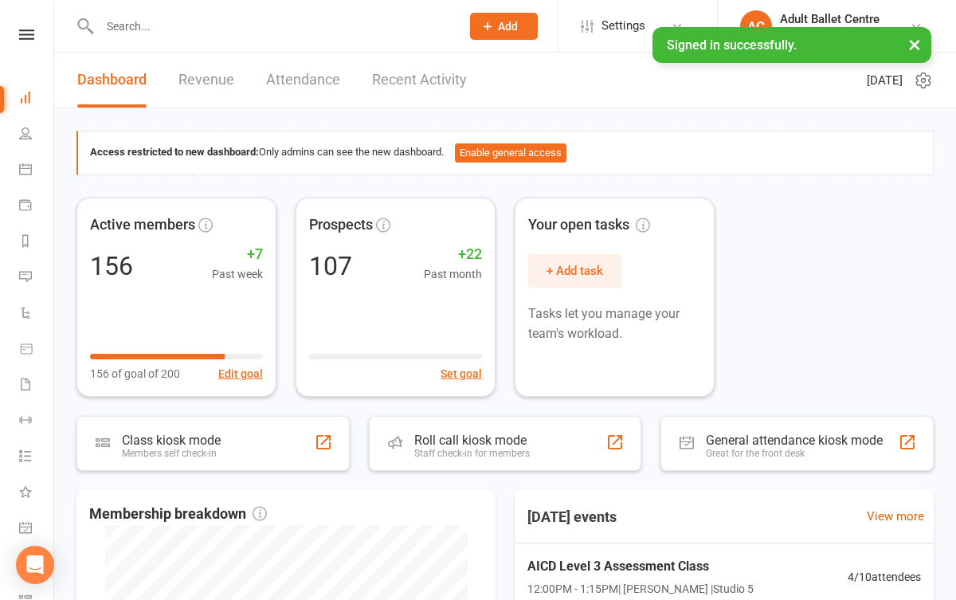
click at [268, 68] on link "Attendance" at bounding box center [303, 80] width 74 height 55
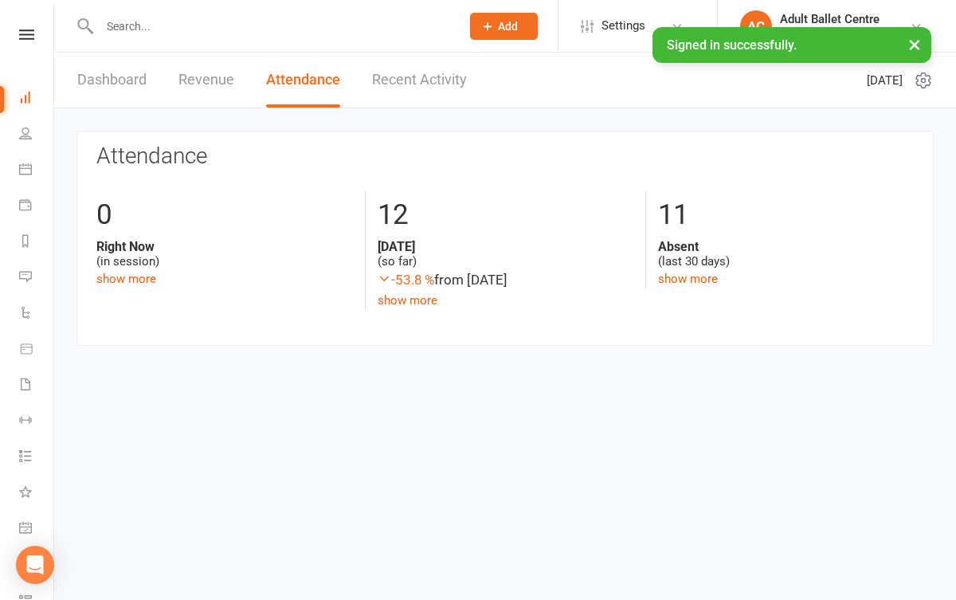
click at [202, 84] on link "Revenue" at bounding box center [206, 80] width 56 height 55
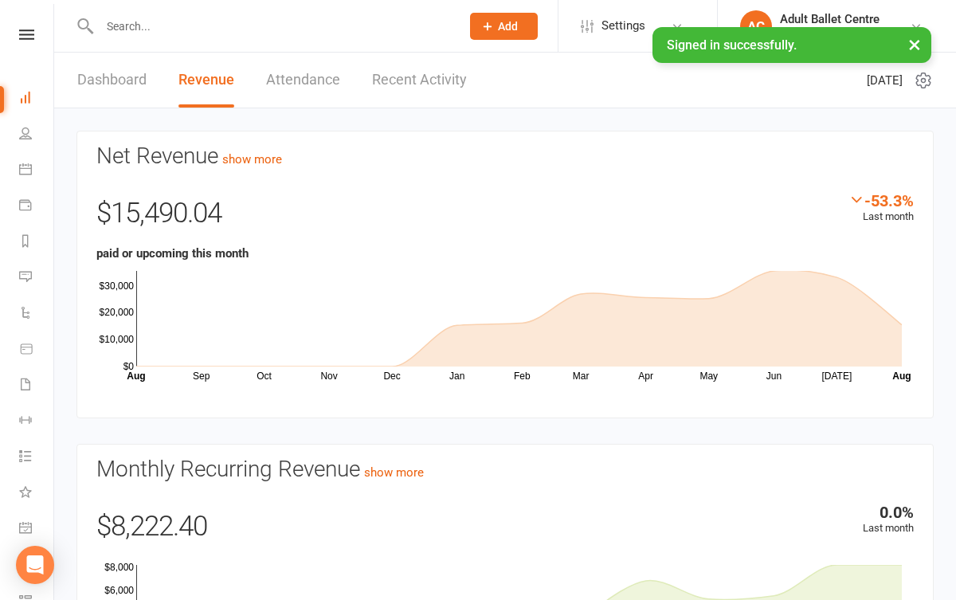
click at [417, 76] on link "Recent Activity" at bounding box center [419, 80] width 95 height 55
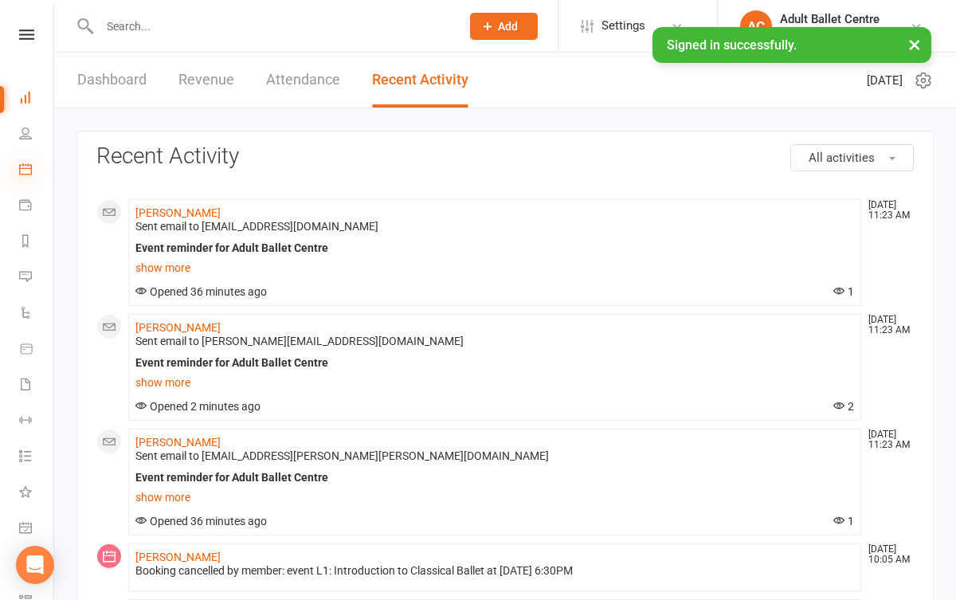
click at [30, 169] on icon at bounding box center [25, 168] width 13 height 13
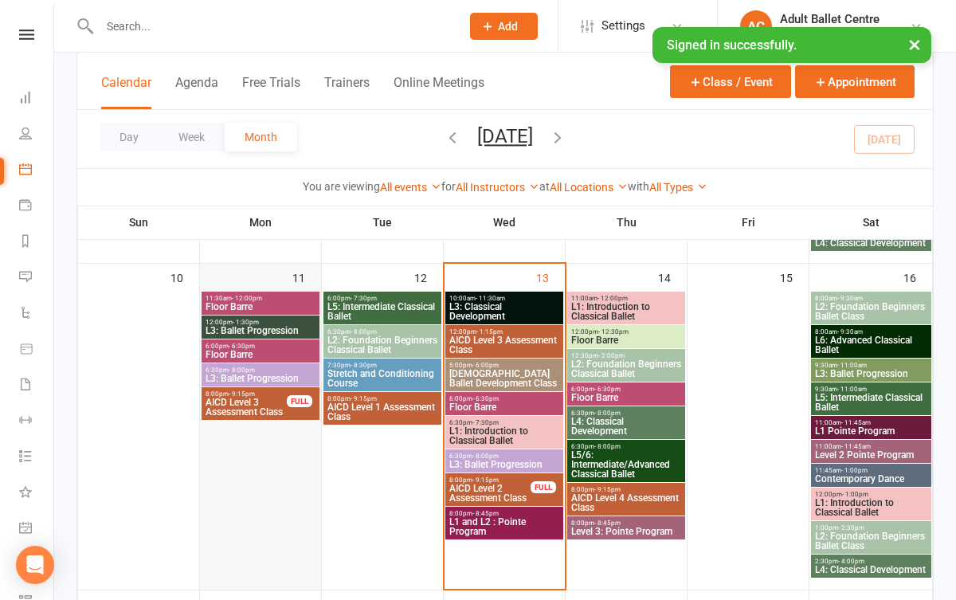
scroll to position [735, 0]
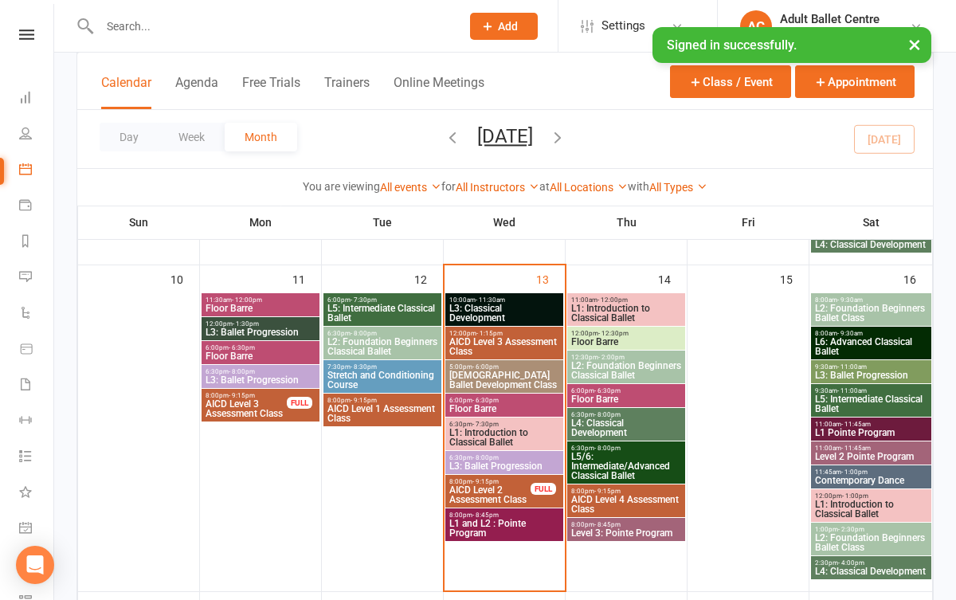
click at [16, 93] on li "Dashboard" at bounding box center [26, 99] width 53 height 36
click at [26, 97] on icon at bounding box center [25, 97] width 13 height 13
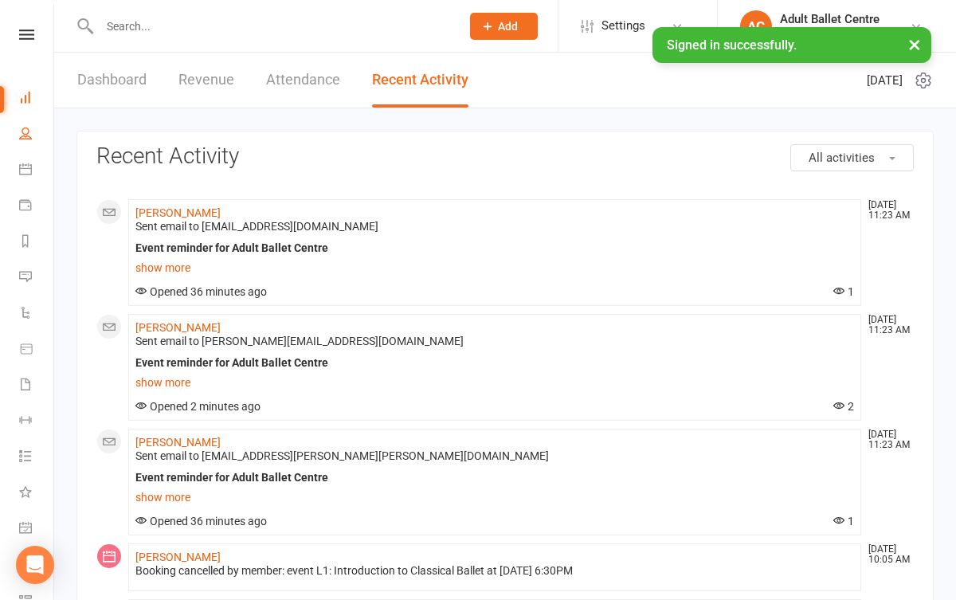
click at [31, 140] on link "People" at bounding box center [37, 135] width 36 height 36
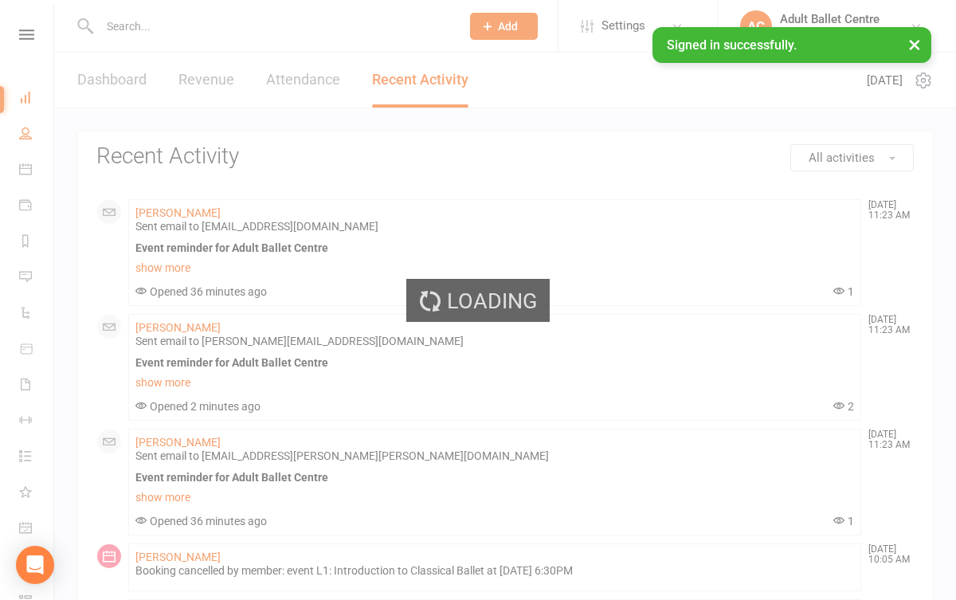
select select "100"
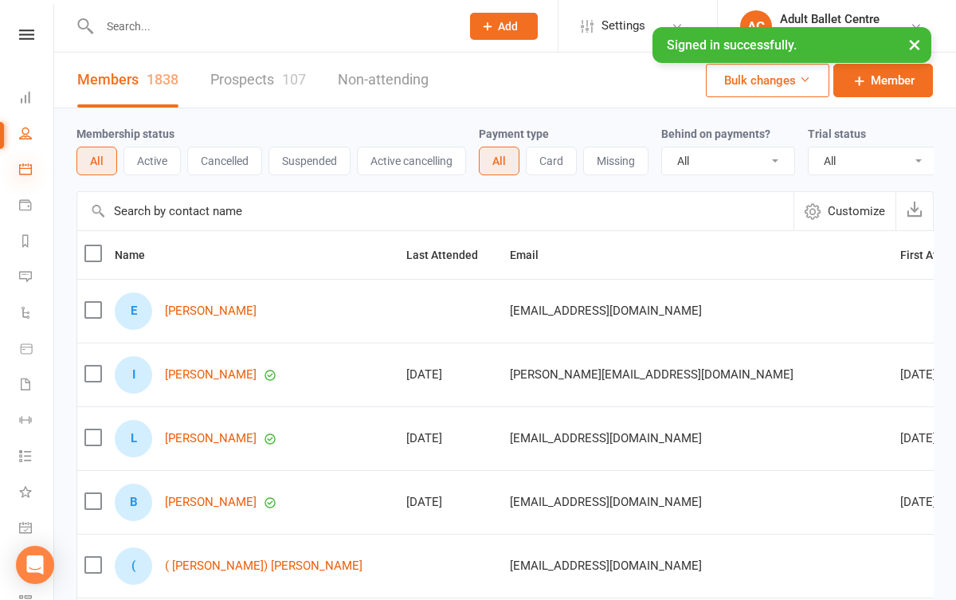
click at [26, 169] on icon at bounding box center [25, 168] width 13 height 13
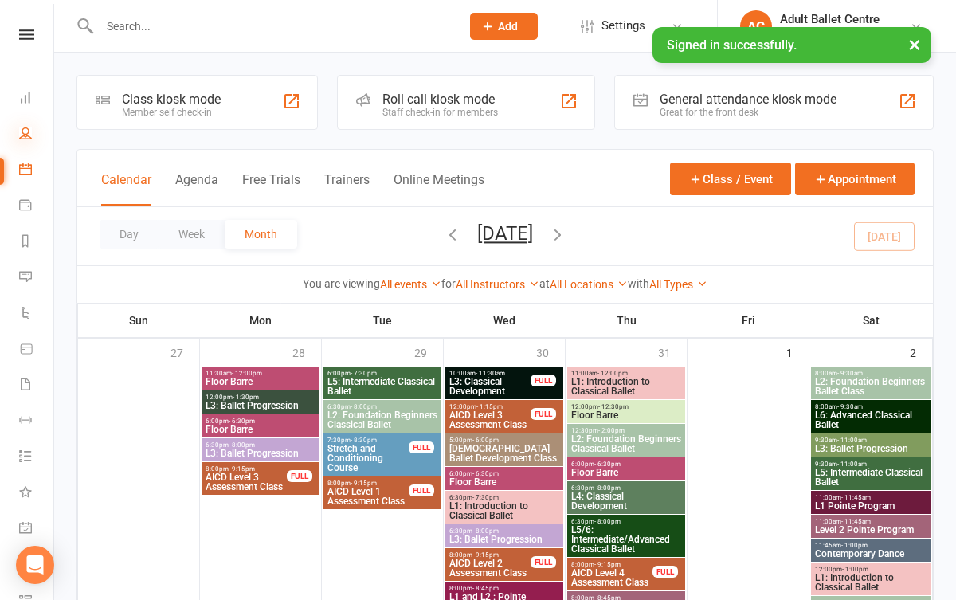
click at [28, 135] on icon at bounding box center [25, 133] width 13 height 13
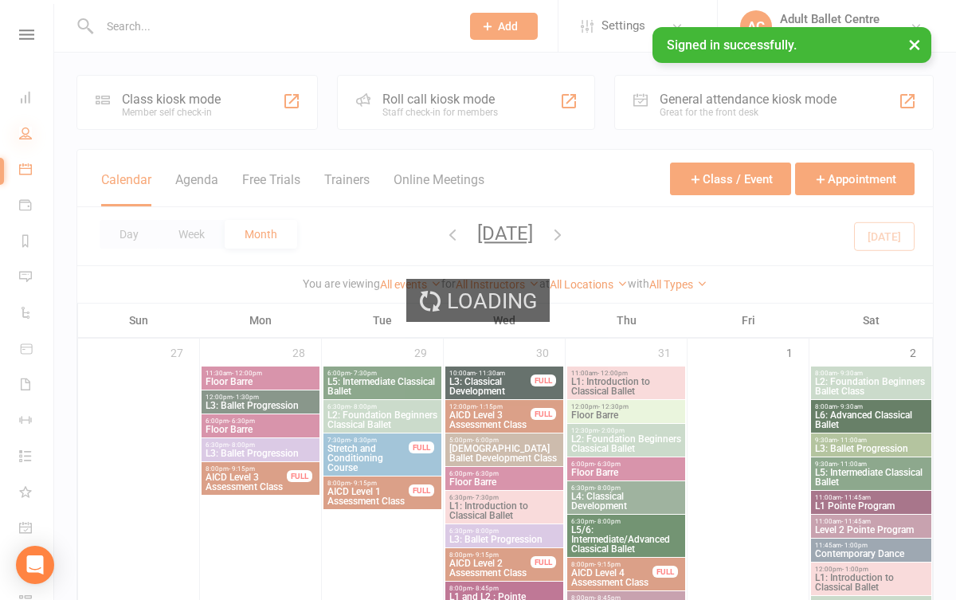
select select "100"
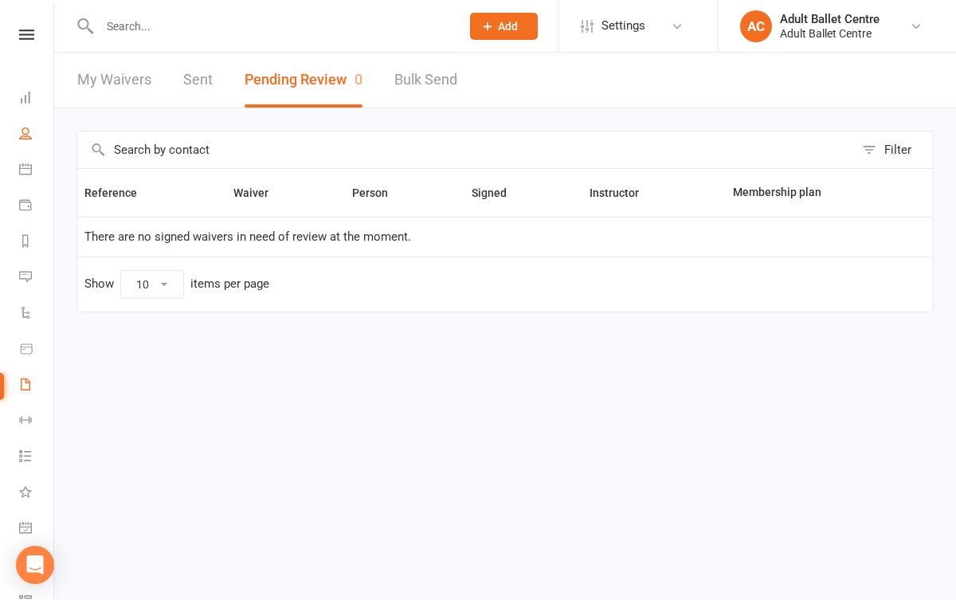
click at [25, 139] on link "People" at bounding box center [37, 135] width 36 height 36
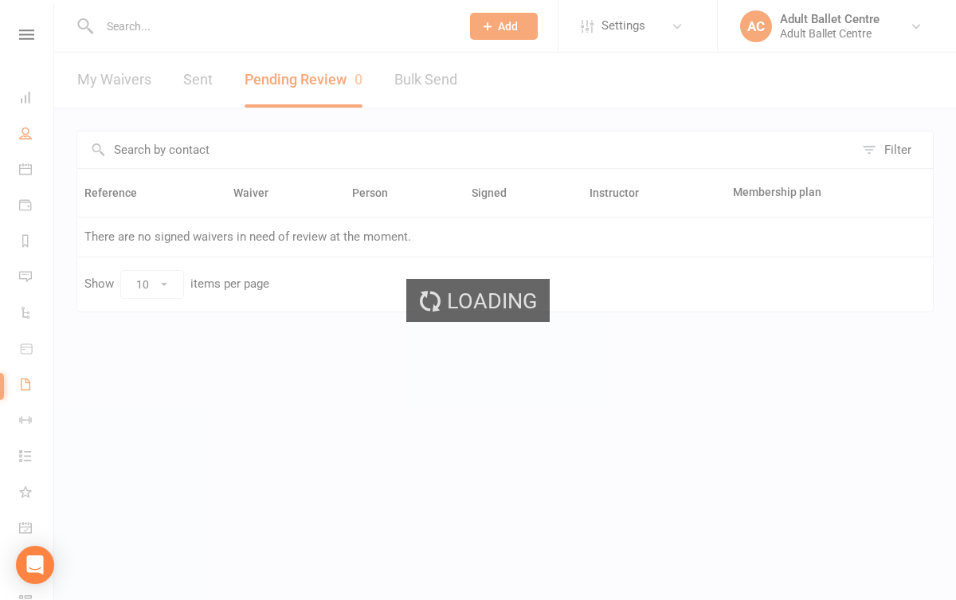
select select "100"
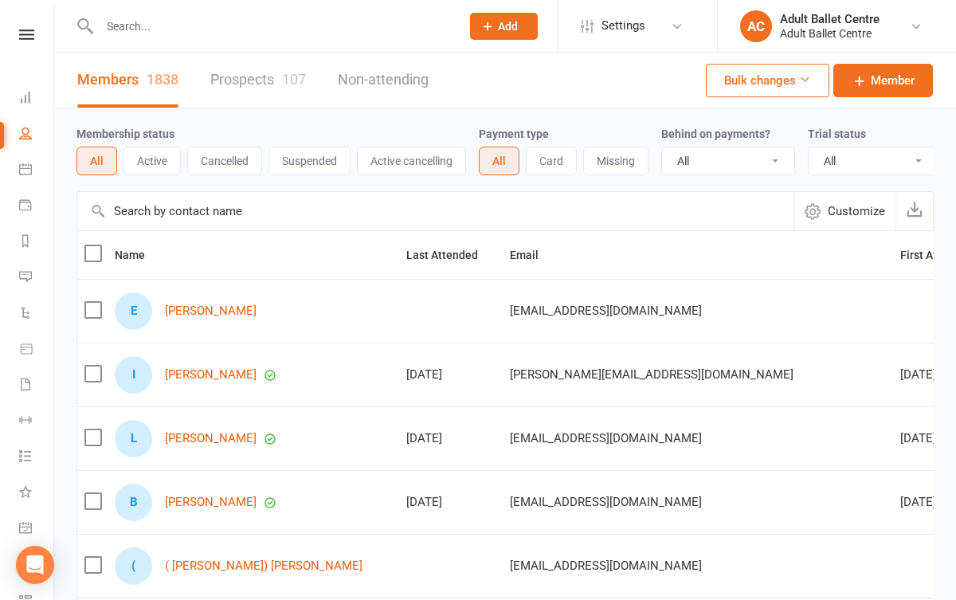
click at [186, 30] on input "text" at bounding box center [272, 26] width 354 height 22
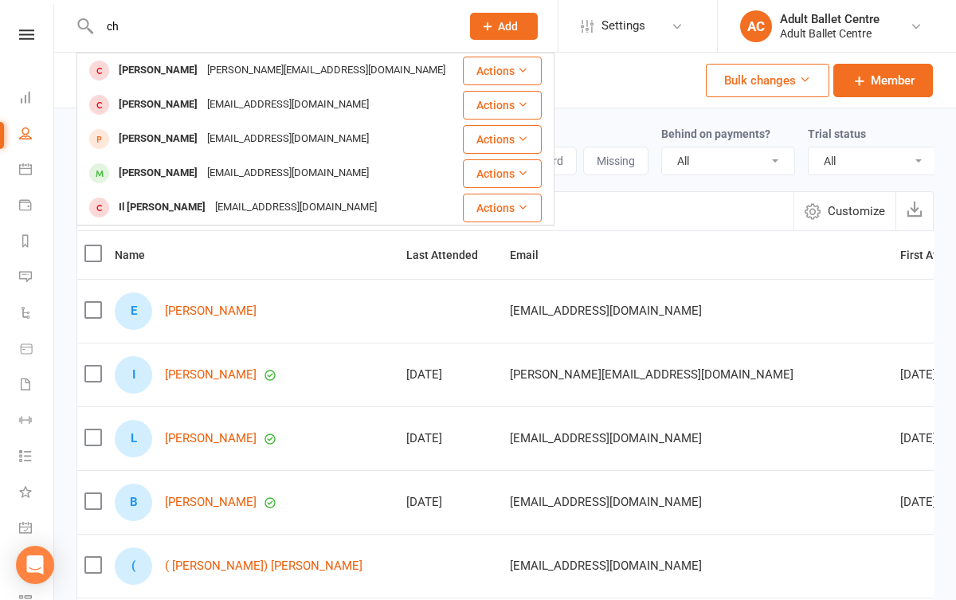
type input "c"
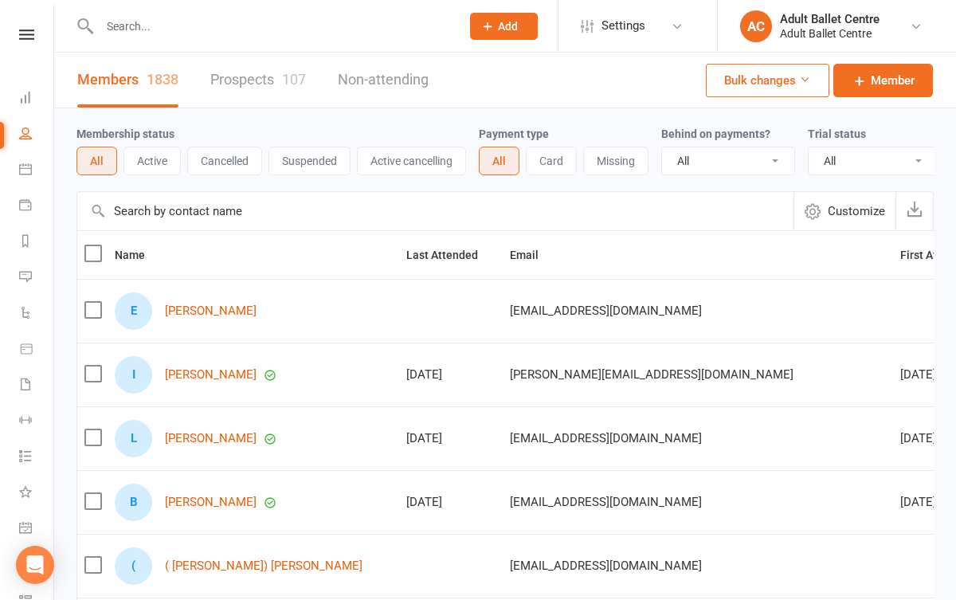
click at [25, 41] on div "Clubworx" at bounding box center [26, 55] width 53 height 52
click at [7, 45] on div "Clubworx" at bounding box center [26, 55] width 53 height 52
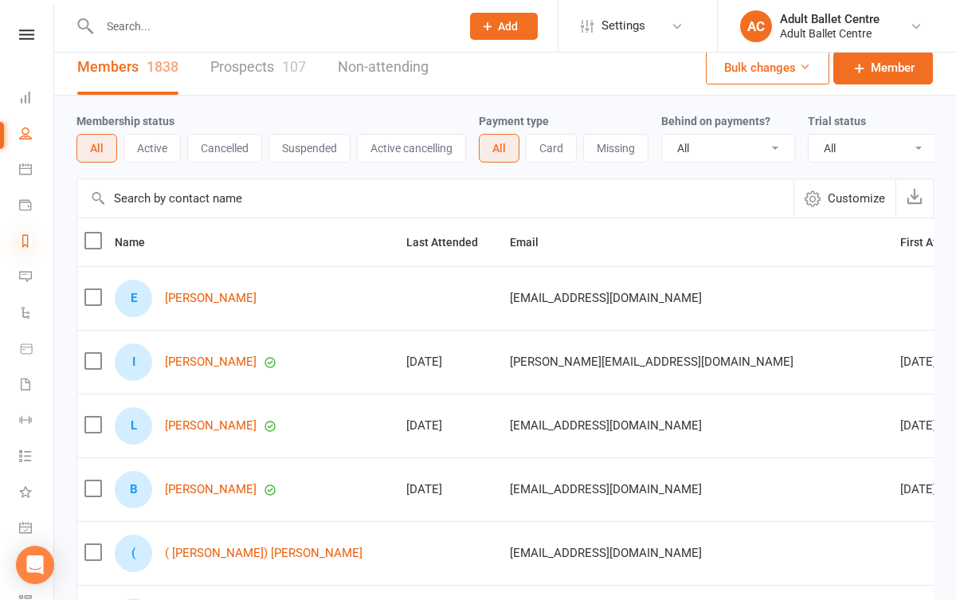
click at [30, 238] on icon at bounding box center [25, 240] width 13 height 13
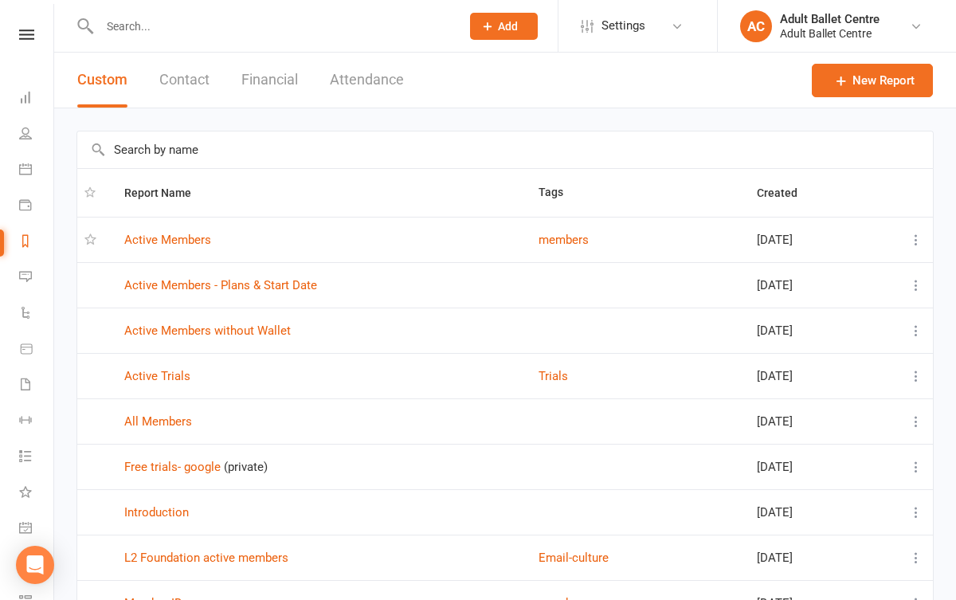
click at [265, 88] on button "Financial" at bounding box center [269, 80] width 57 height 55
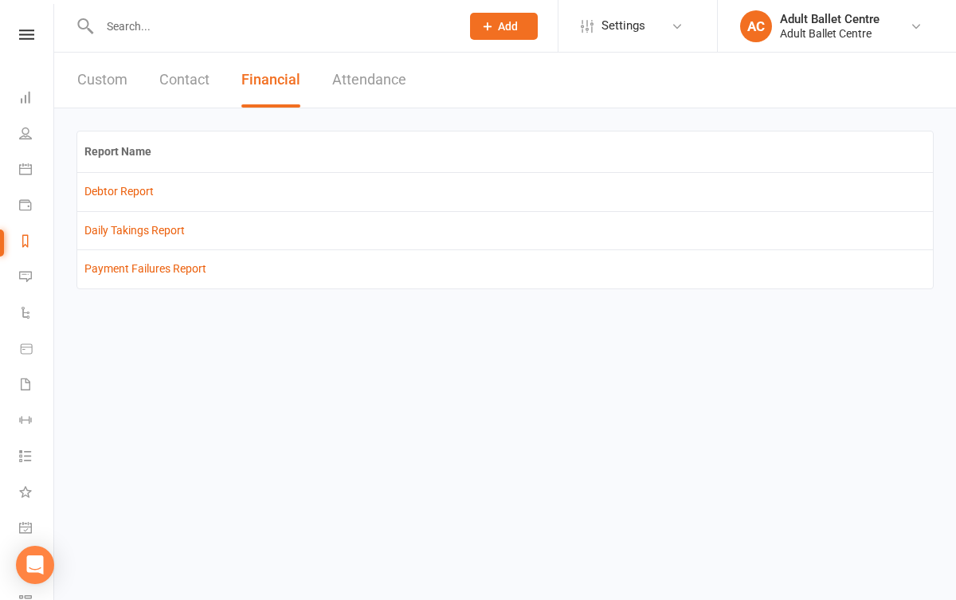
click at [198, 88] on button "Contact" at bounding box center [184, 80] width 50 height 55
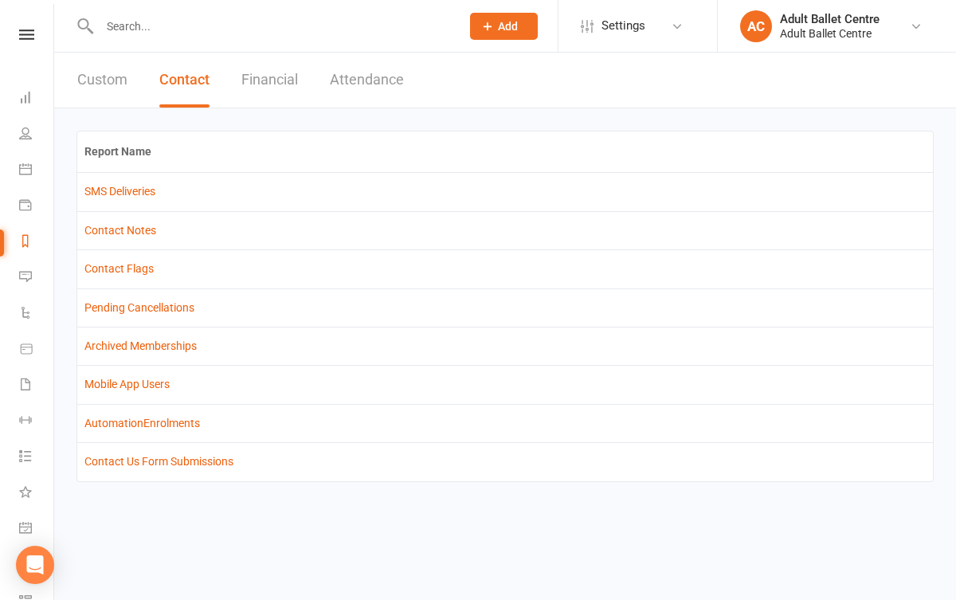
click at [116, 82] on button "Custom" at bounding box center [102, 80] width 50 height 55
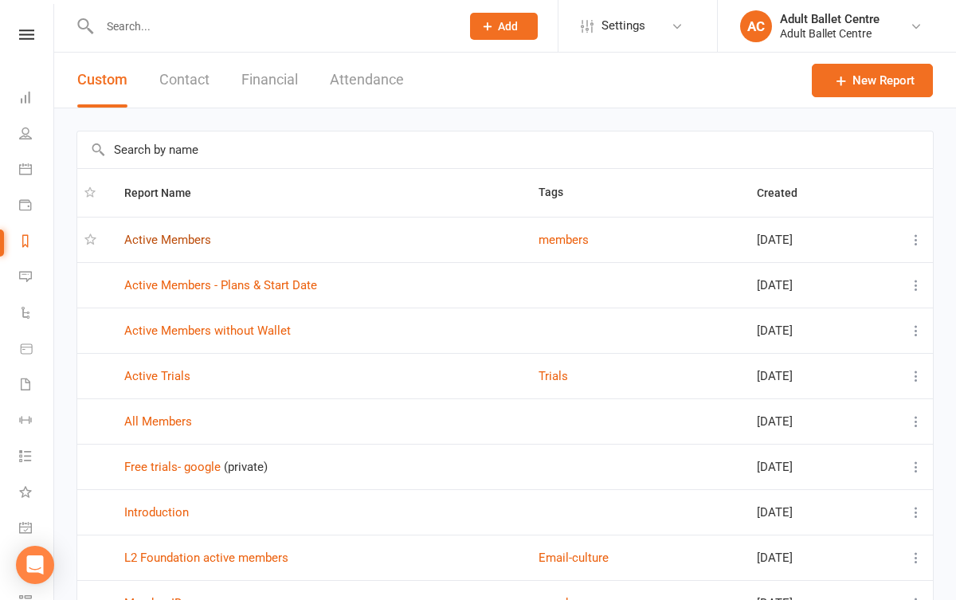
click at [180, 239] on link "Active Members" at bounding box center [167, 240] width 87 height 14
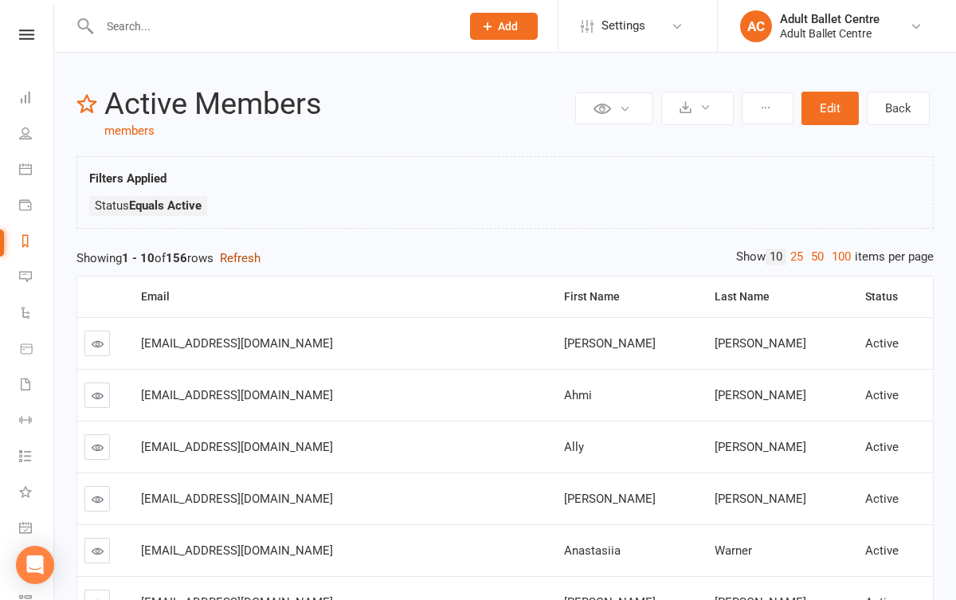
click at [246, 263] on button "Refresh" at bounding box center [240, 257] width 41 height 19
click at [31, 139] on icon at bounding box center [25, 133] width 13 height 13
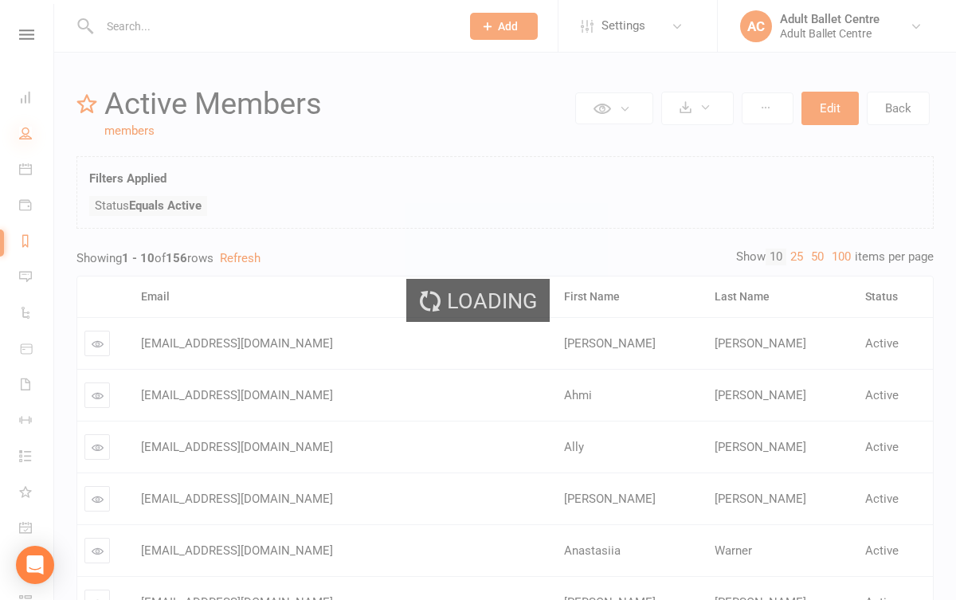
select select "100"
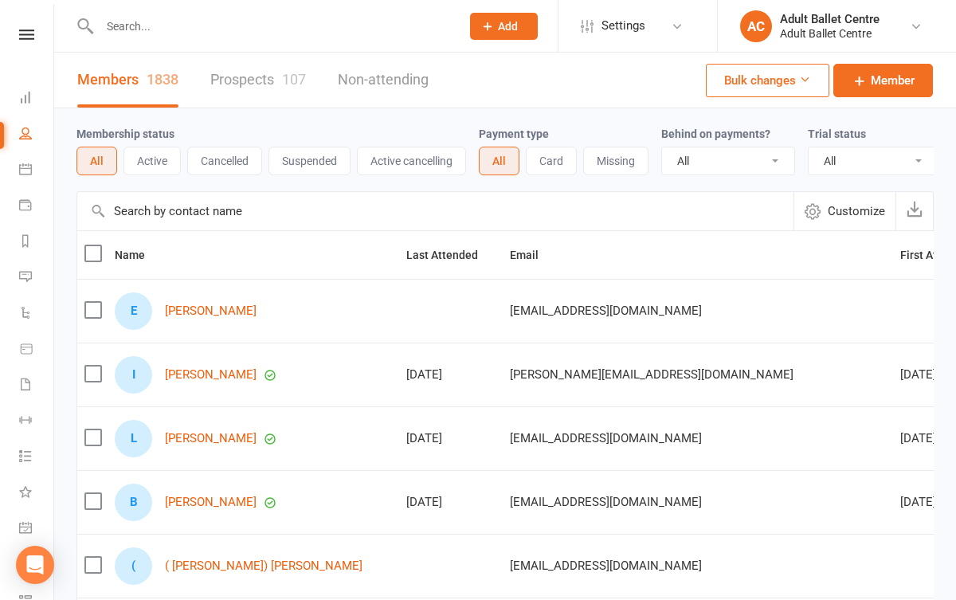
click at [143, 156] on button "Active" at bounding box center [151, 161] width 57 height 29
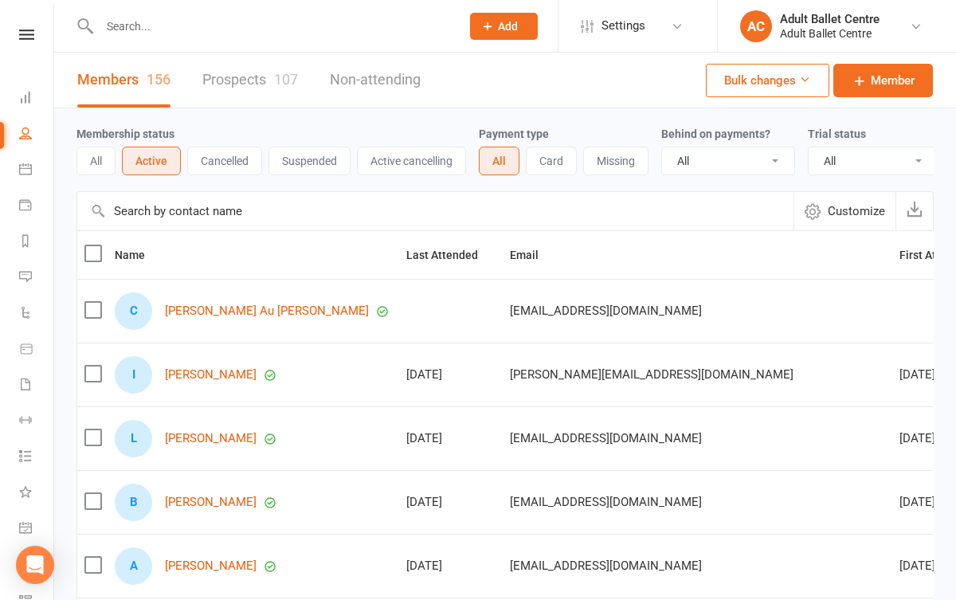
click at [217, 164] on button "Cancelled" at bounding box center [224, 161] width 75 height 29
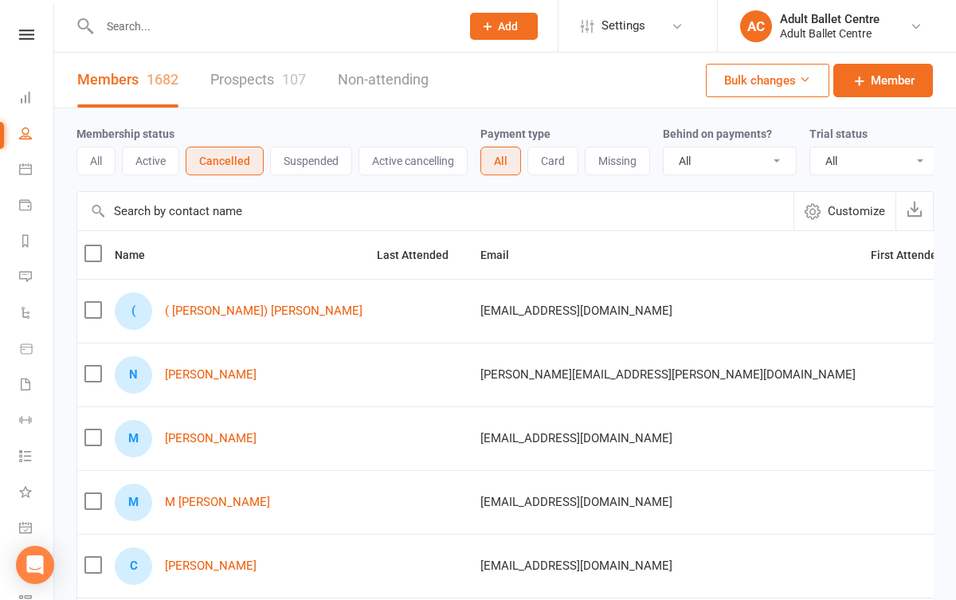
click at [170, 160] on button "Active" at bounding box center [150, 161] width 57 height 29
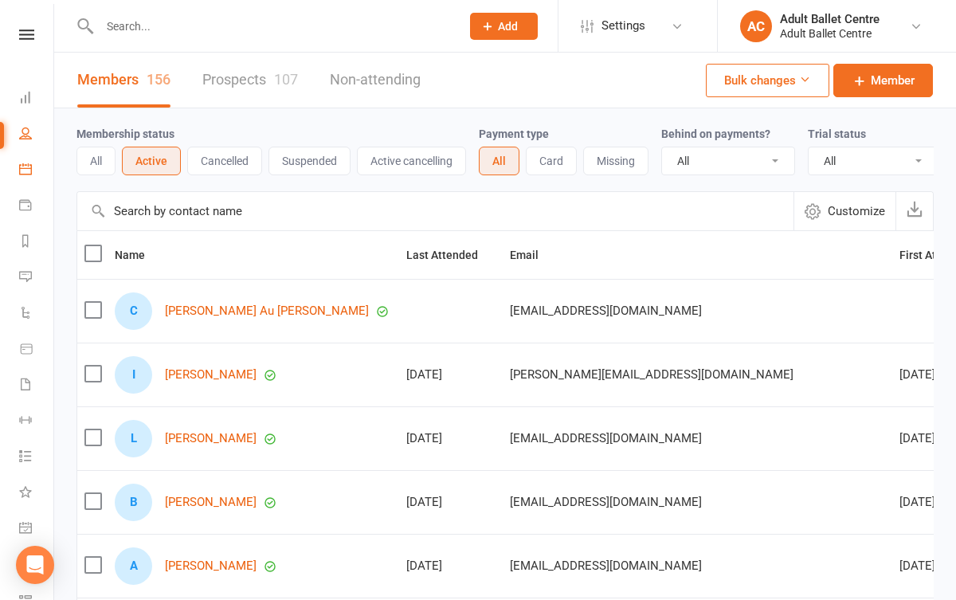
click at [33, 168] on link "Calendar" at bounding box center [37, 171] width 36 height 36
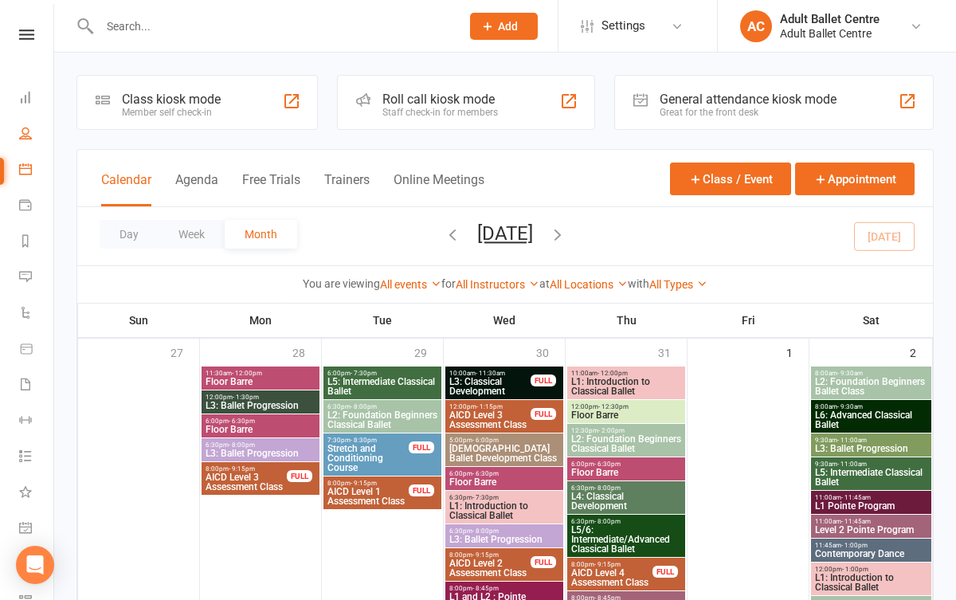
click at [29, 141] on link "People" at bounding box center [37, 135] width 36 height 36
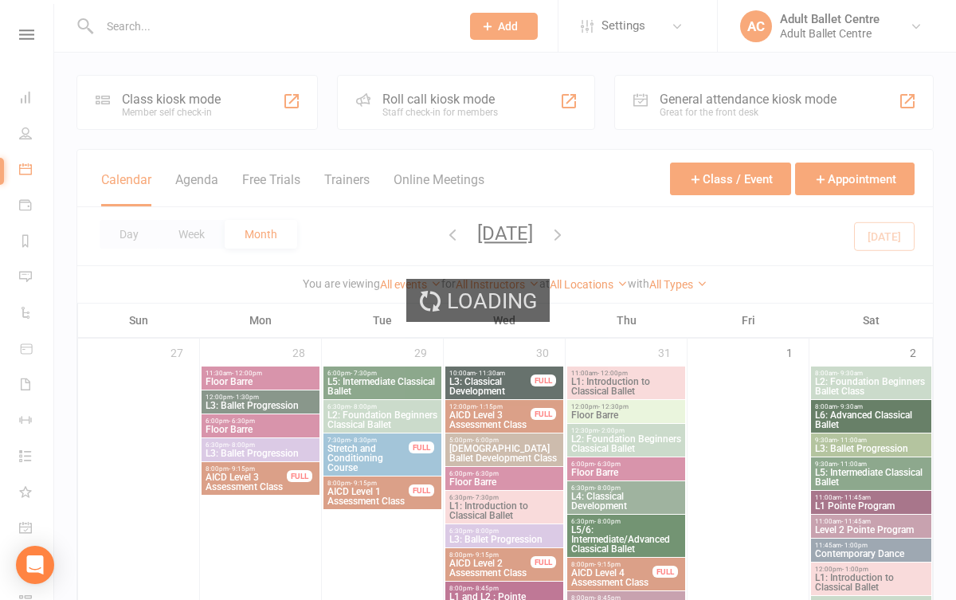
select select "100"
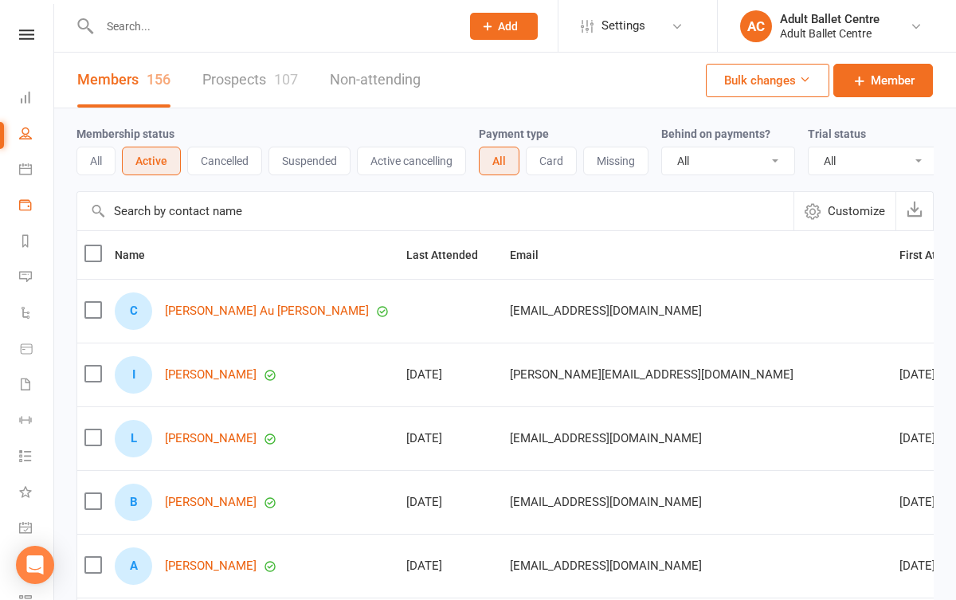
click at [32, 206] on link "Payments" at bounding box center [37, 207] width 36 height 36
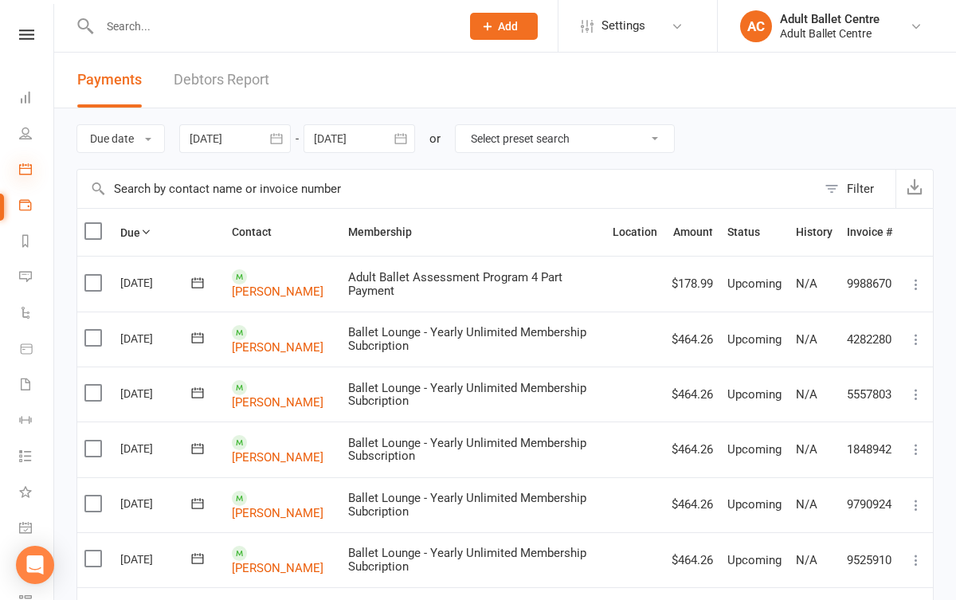
click at [25, 162] on icon at bounding box center [25, 168] width 13 height 13
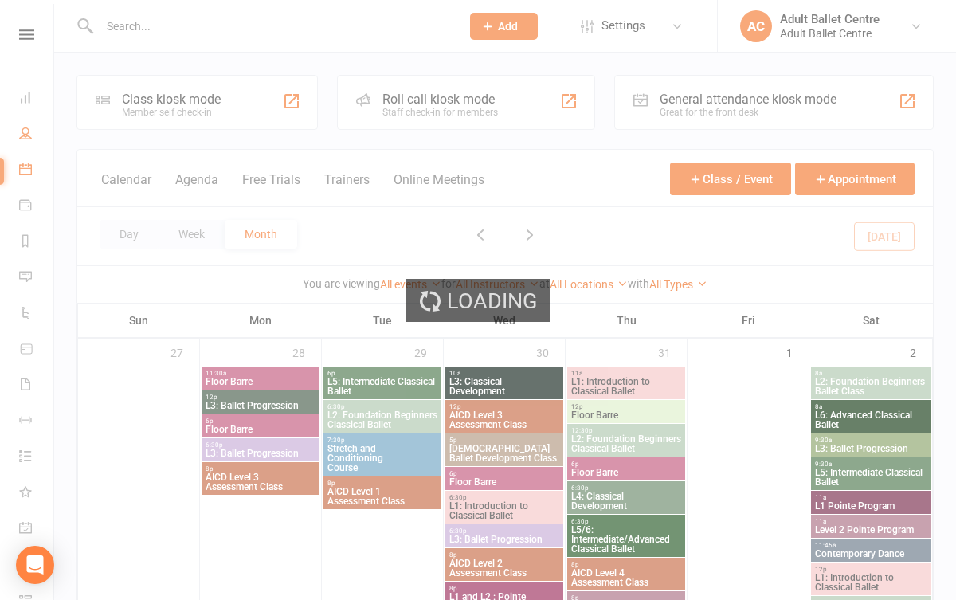
click at [25, 124] on link "People" at bounding box center [37, 135] width 36 height 36
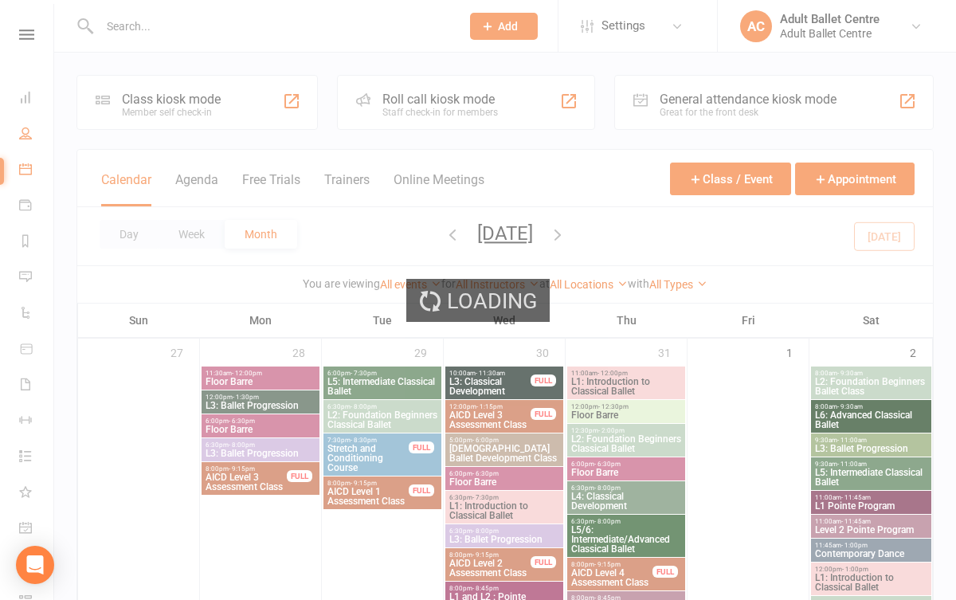
select select "100"
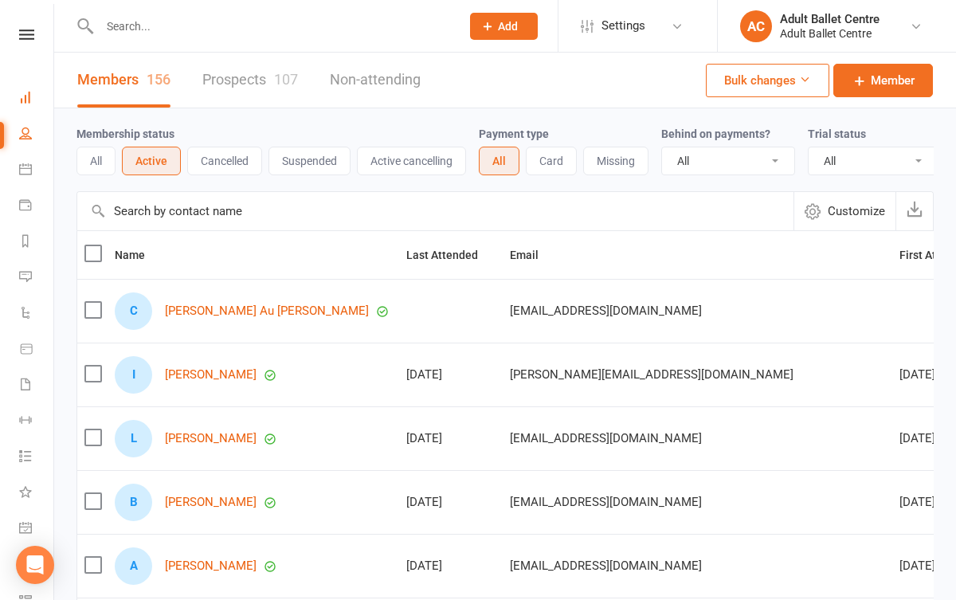
click at [23, 89] on link "Dashboard" at bounding box center [37, 99] width 36 height 36
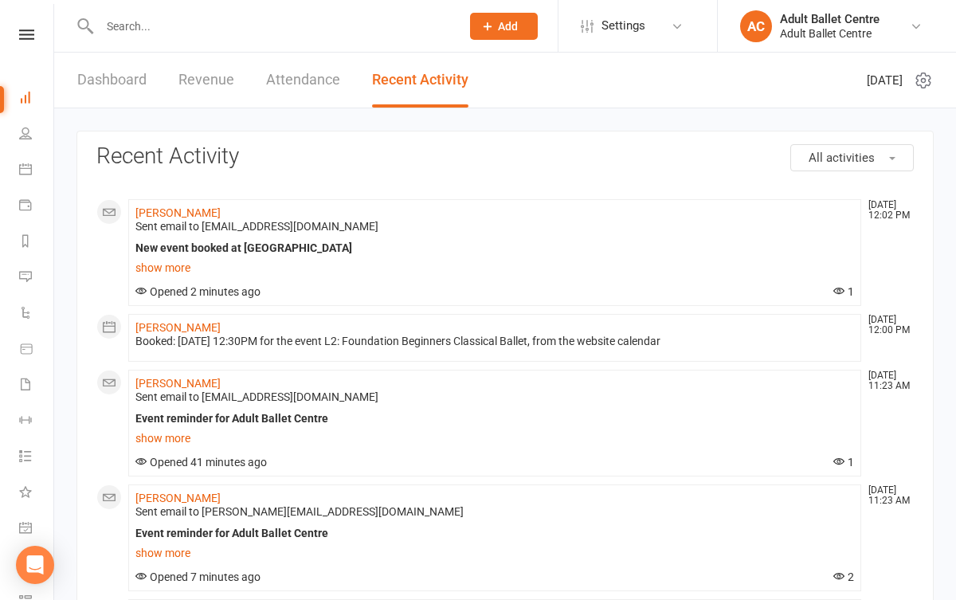
click at [121, 76] on link "Dashboard" at bounding box center [111, 80] width 69 height 55
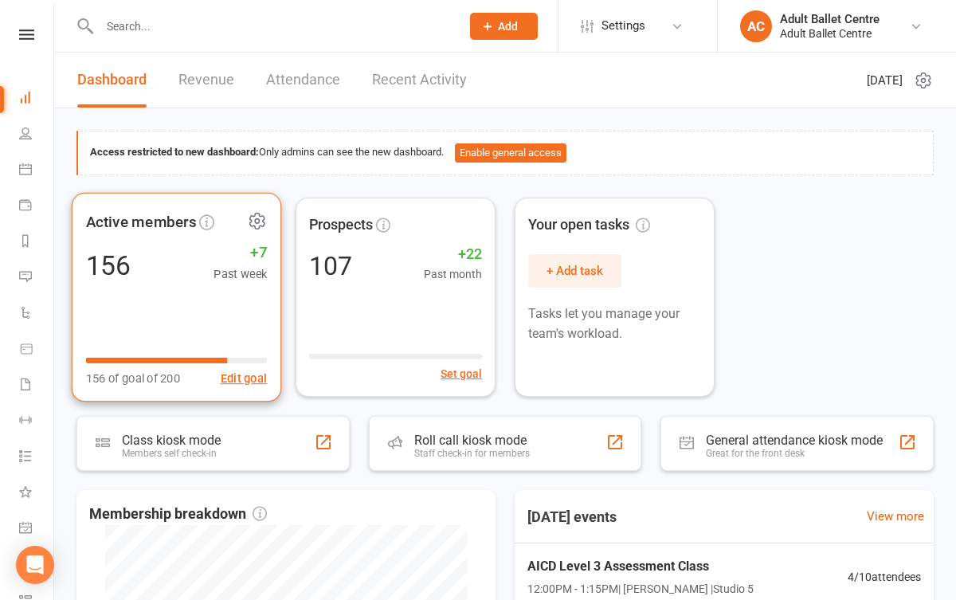
click at [258, 223] on icon at bounding box center [257, 220] width 20 height 20
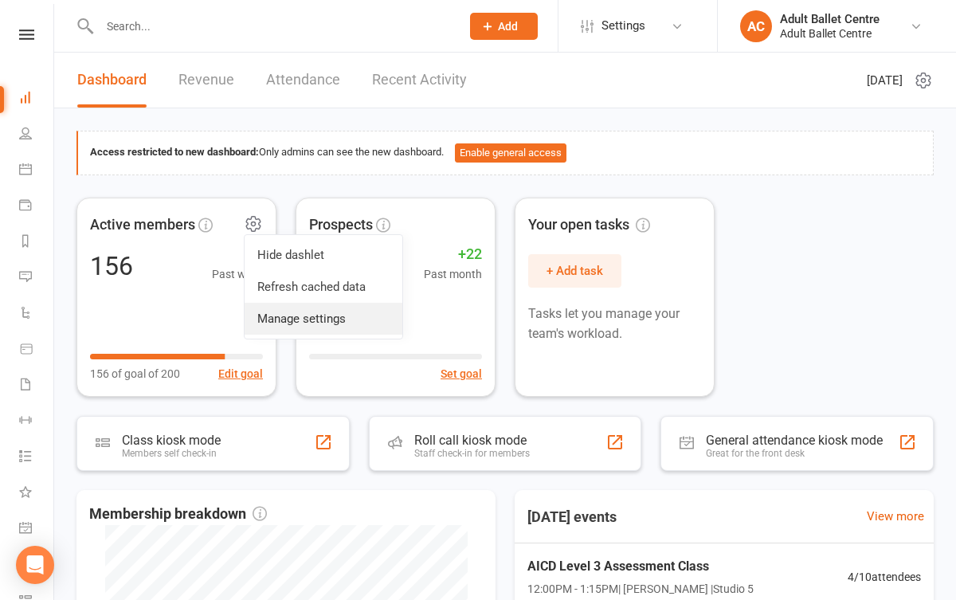
click at [352, 312] on link "Manage settings" at bounding box center [323, 319] width 158 height 32
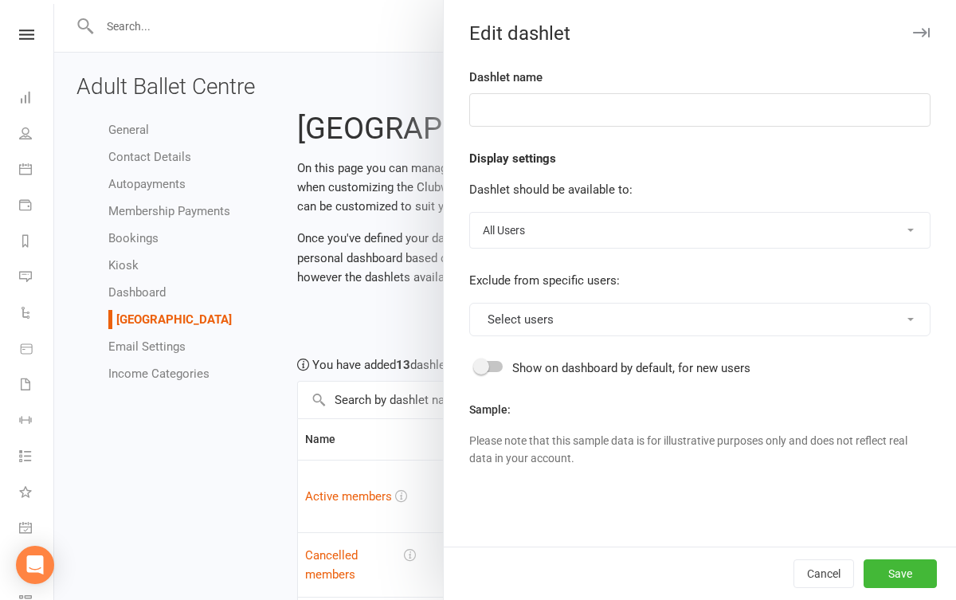
type input "Active members"
select select "last_activated"
select select "weeks"
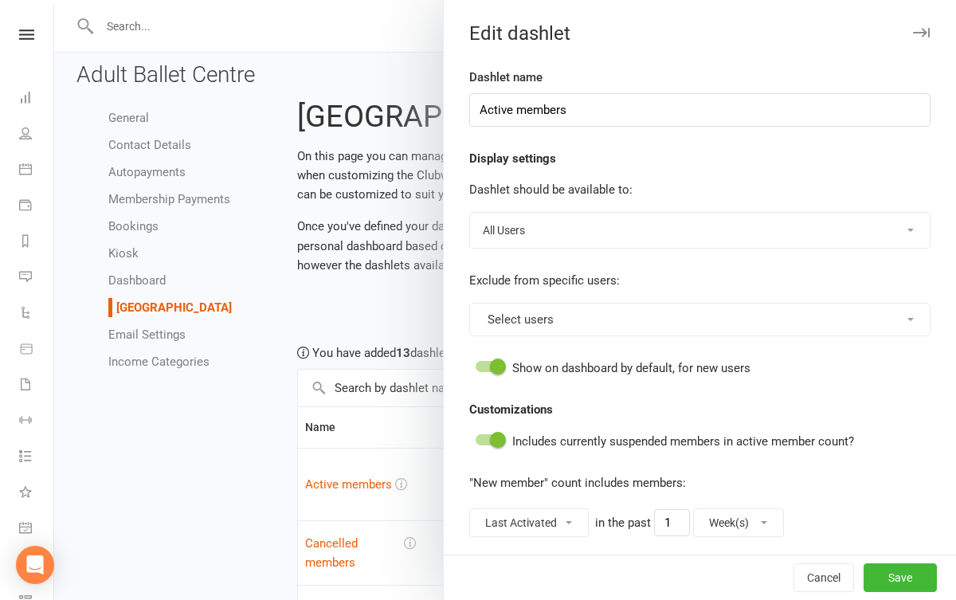
scroll to position [14, 0]
click at [350, 291] on div at bounding box center [504, 300] width 901 height 600
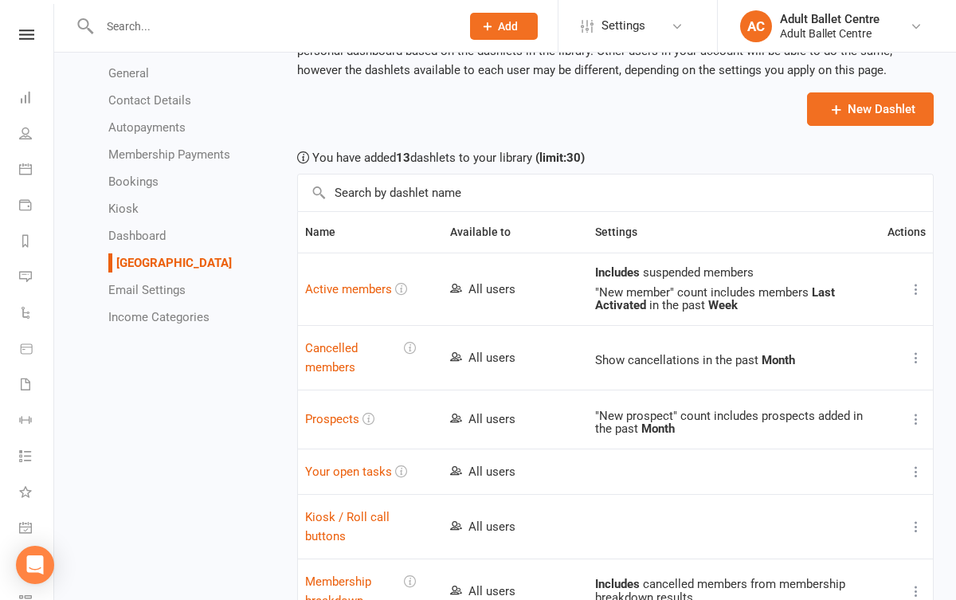
scroll to position [216, 0]
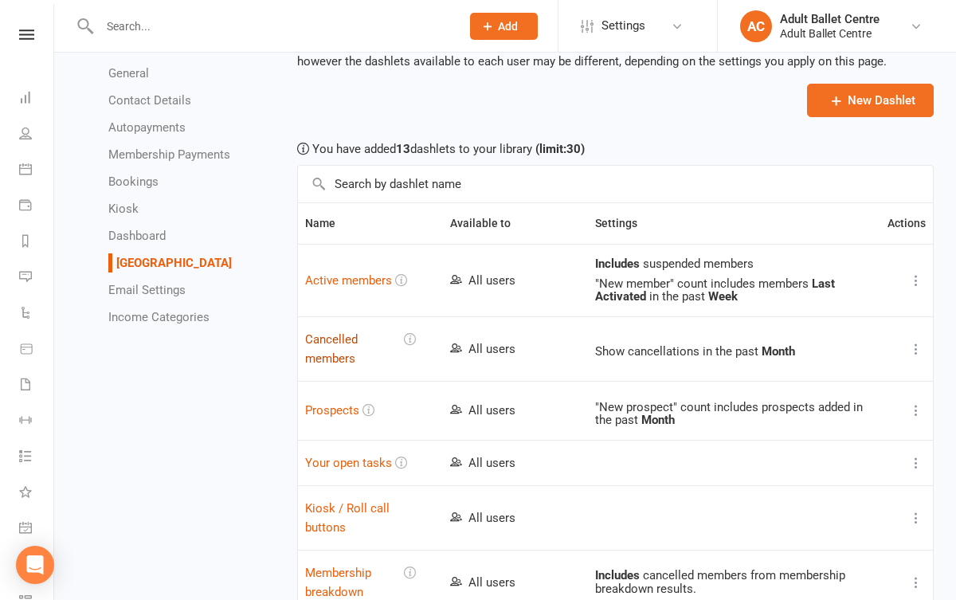
click at [333, 338] on button "Cancelled members" at bounding box center [353, 349] width 96 height 38
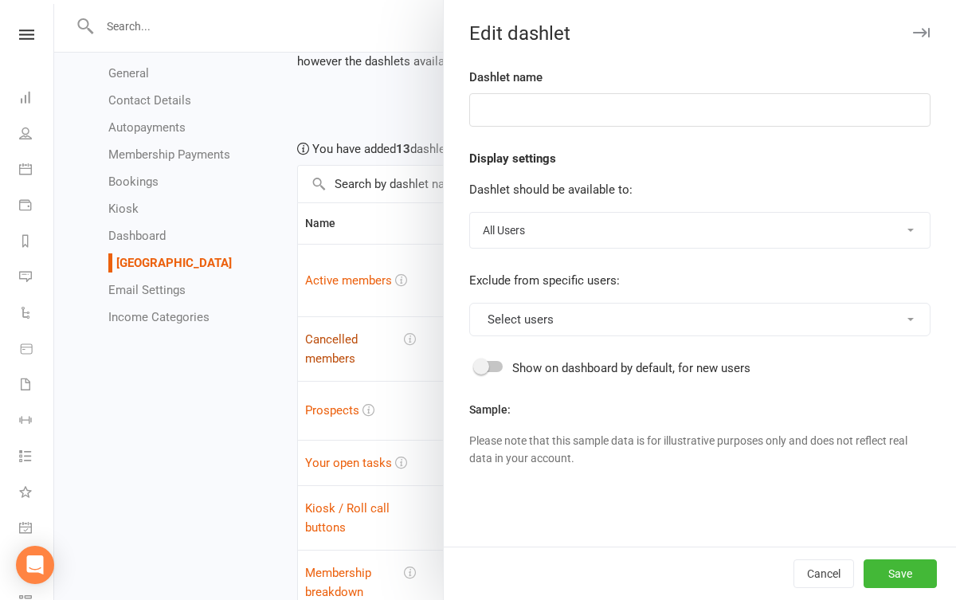
type input "Cancelled members"
select select "months"
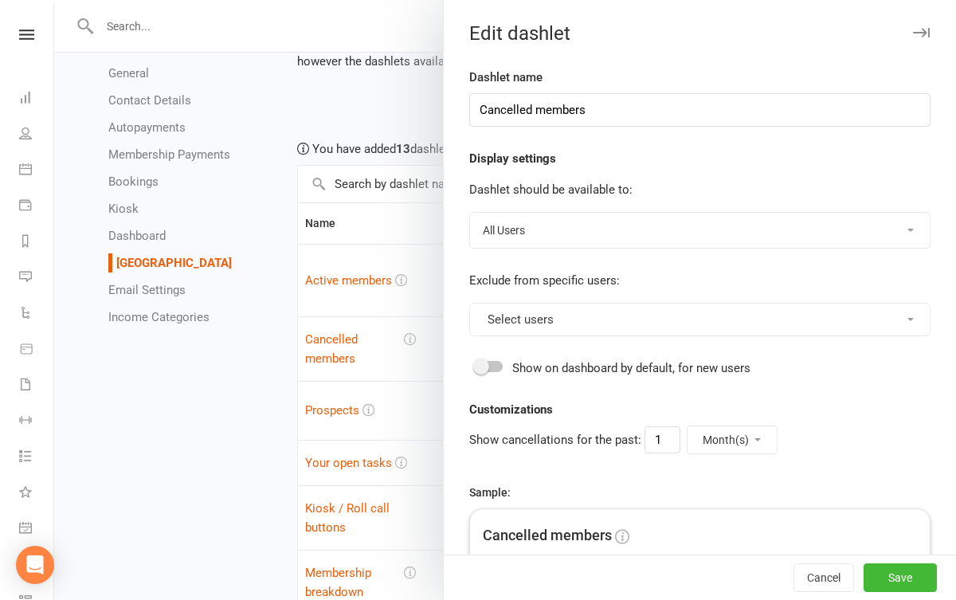
click at [231, 369] on div at bounding box center [504, 300] width 901 height 600
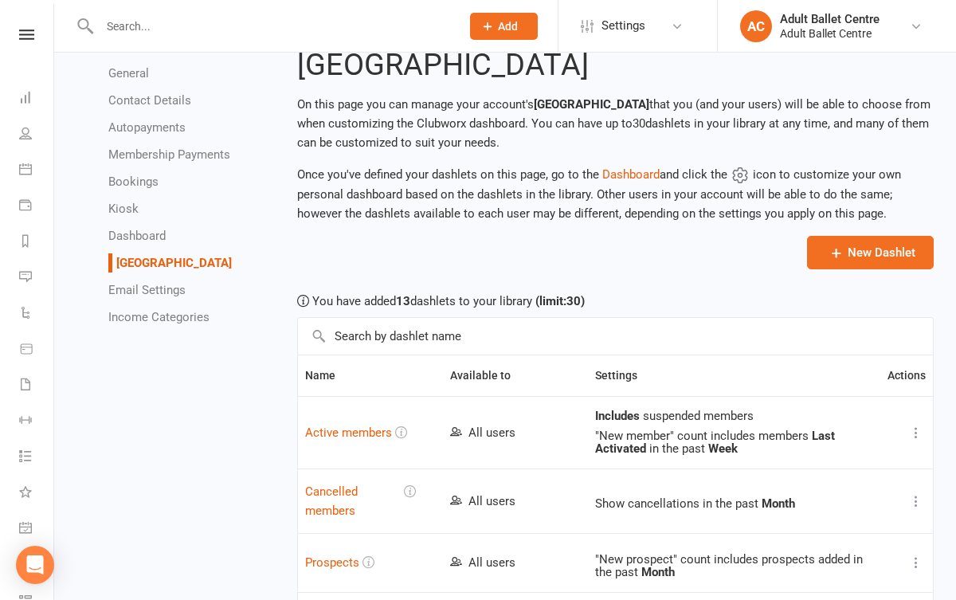
scroll to position [45, 0]
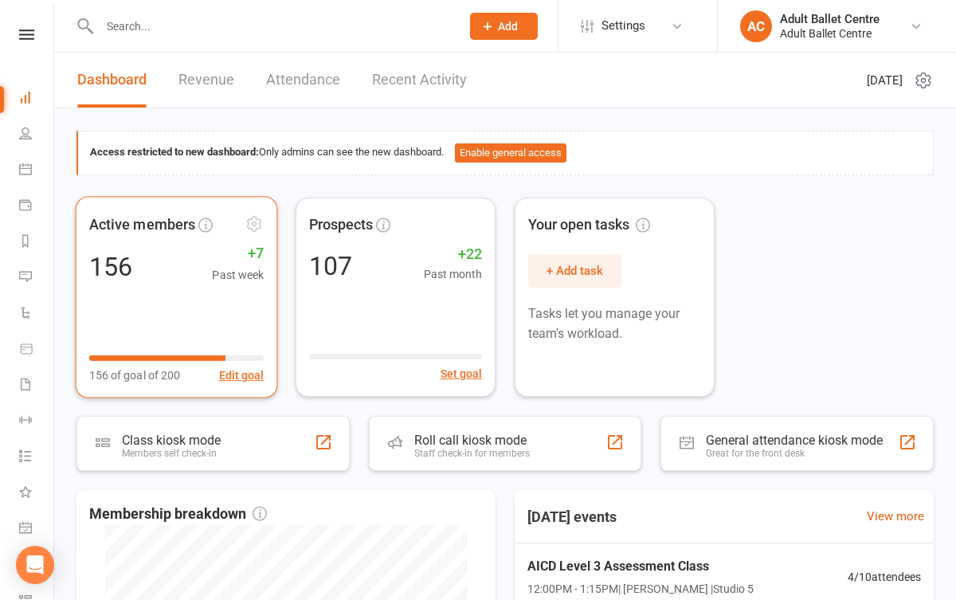
click at [160, 243] on div "Active members 156 +7 Past week 156 of goal of 200 Edit goal" at bounding box center [177, 296] width 202 height 201
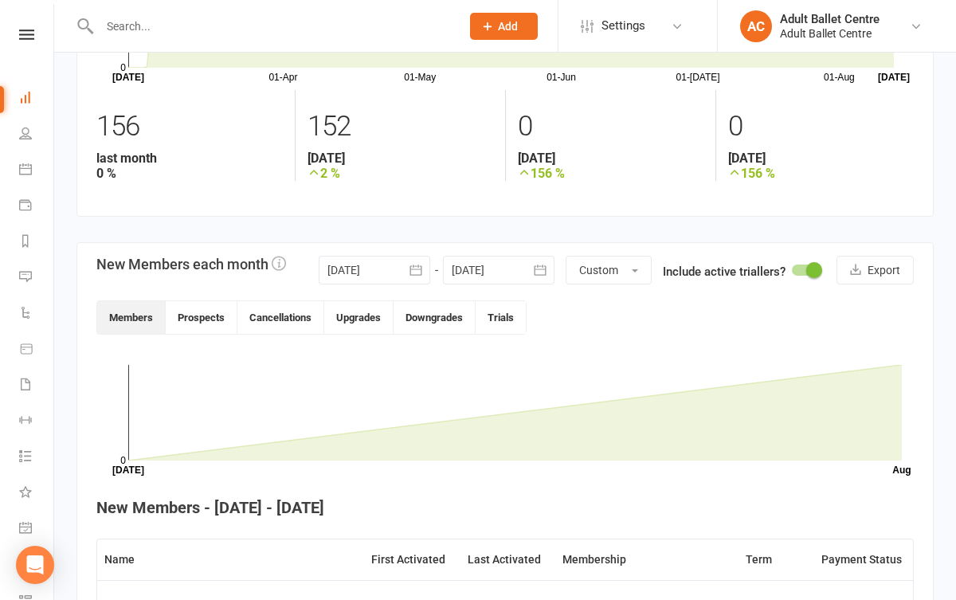
scroll to position [191, 0]
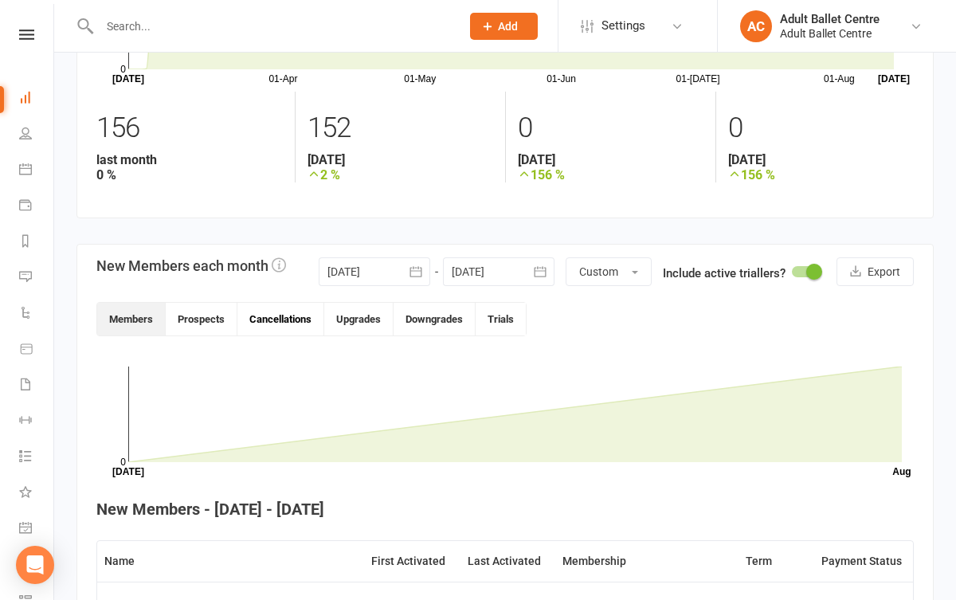
click at [308, 313] on button "Cancellations" at bounding box center [280, 319] width 87 height 33
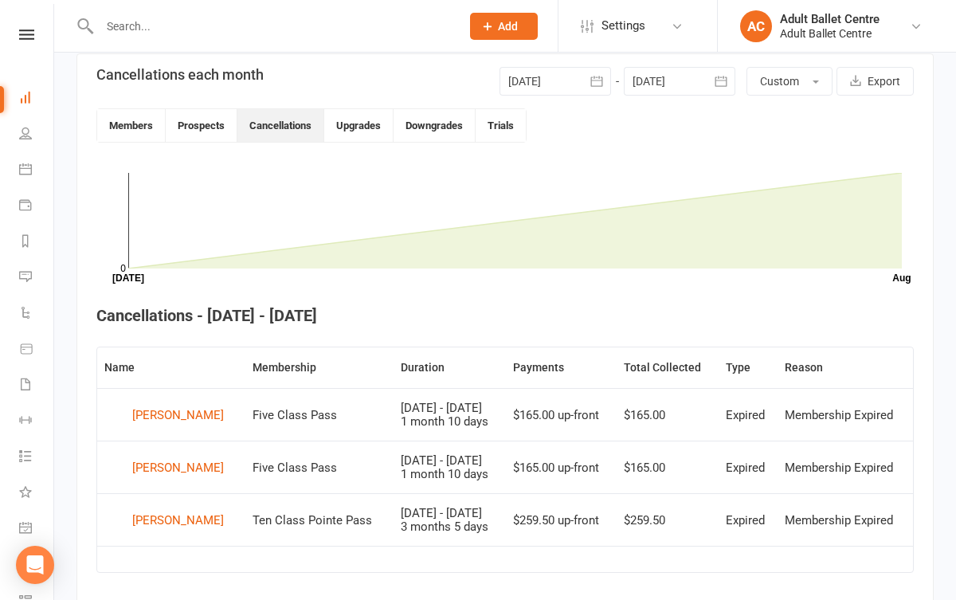
scroll to position [386, 0]
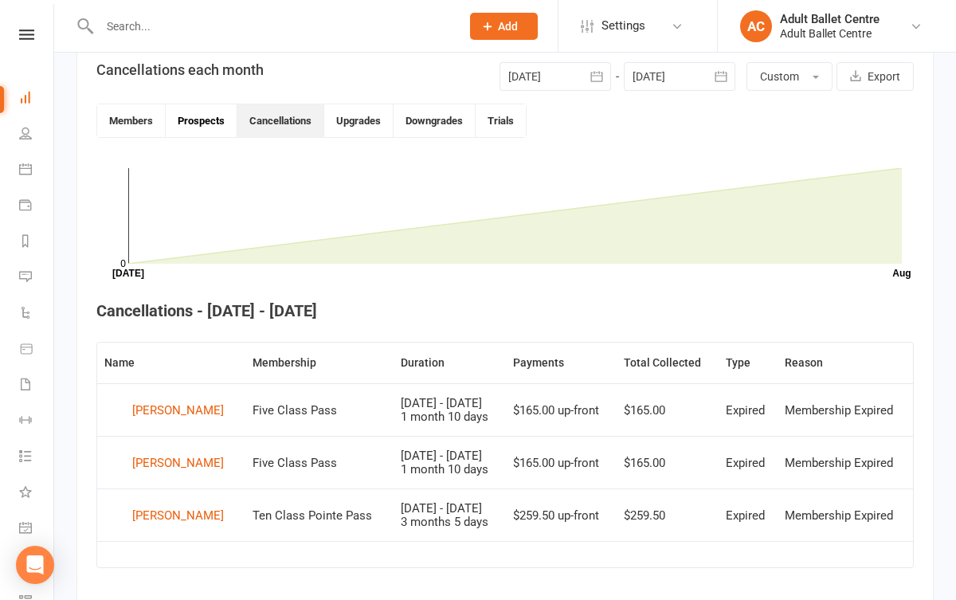
click at [196, 127] on button "Prospects" at bounding box center [202, 120] width 72 height 33
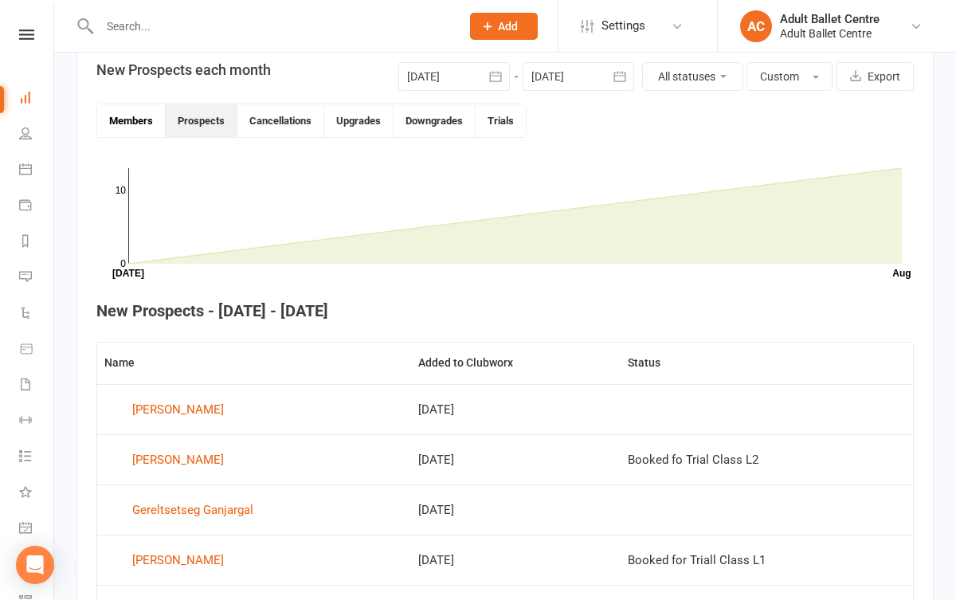
click at [143, 115] on button "Members" at bounding box center [131, 120] width 68 height 33
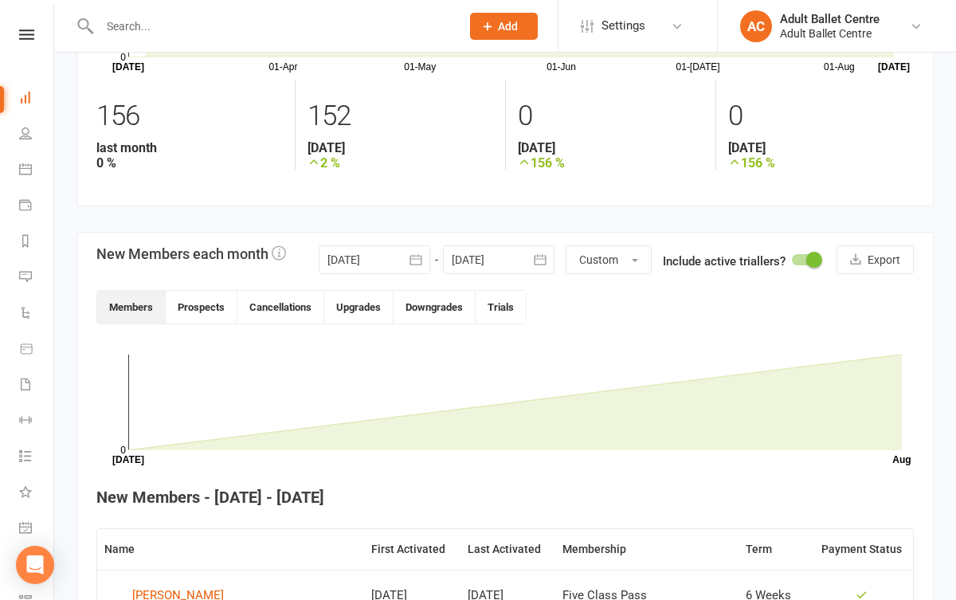
scroll to position [199, 0]
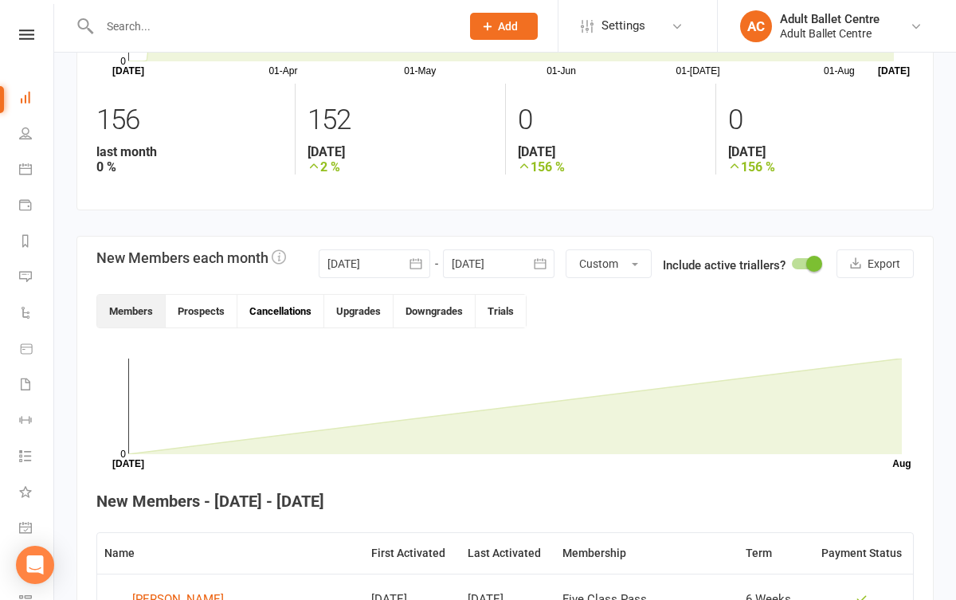
click at [295, 314] on button "Cancellations" at bounding box center [280, 311] width 87 height 33
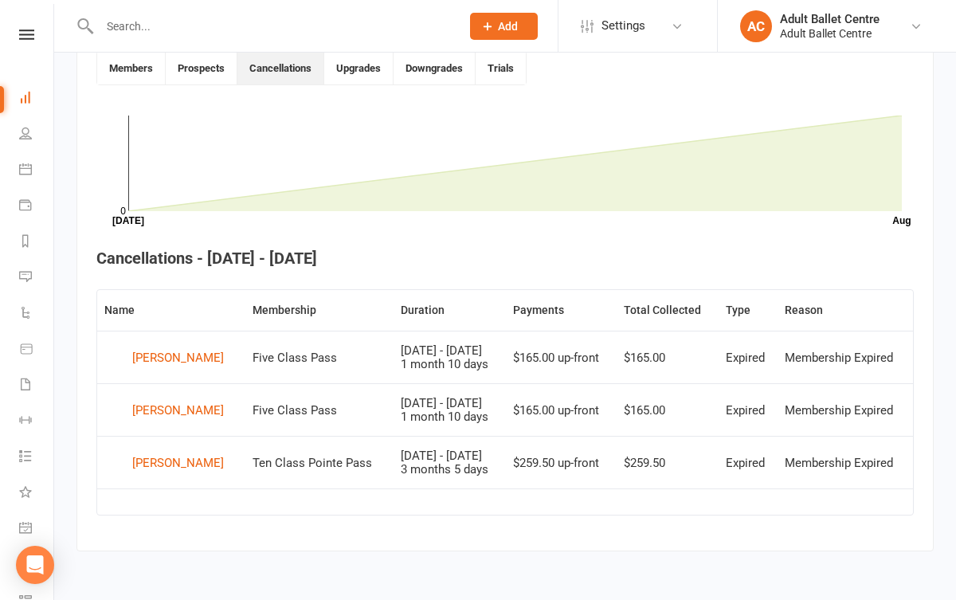
scroll to position [450, 0]
click at [416, 338] on td "[DATE] - [DATE] 1 month 10 days" at bounding box center [449, 356] width 113 height 53
click at [416, 339] on td "[DATE] - [DATE] 1 month 10 days" at bounding box center [449, 356] width 113 height 53
click at [480, 340] on td "[DATE] - [DATE] 1 month 10 days" at bounding box center [449, 356] width 113 height 53
drag, startPoint x: 482, startPoint y: 341, endPoint x: 492, endPoint y: 343, distance: 10.6
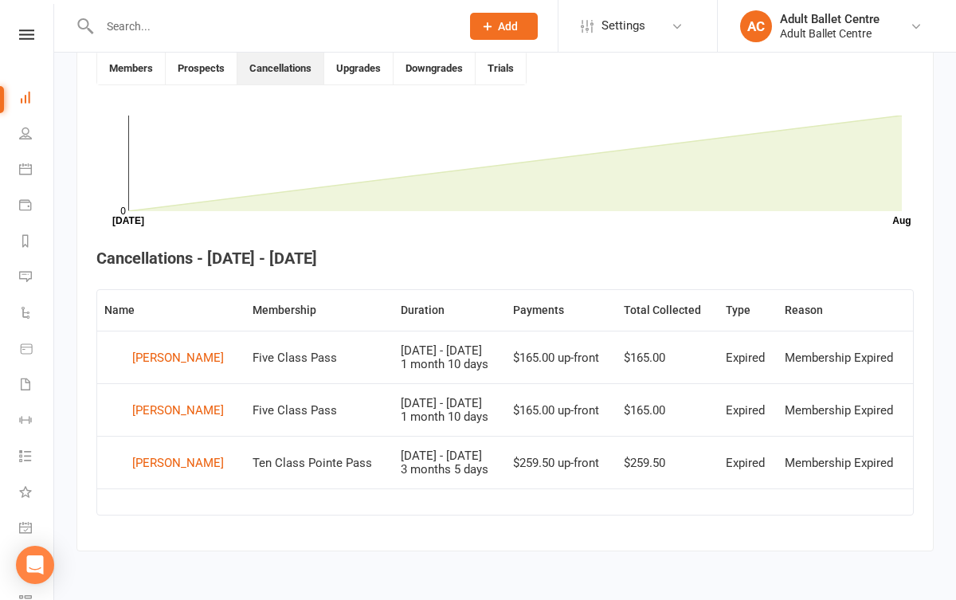
click at [492, 343] on td "[DATE] - [DATE] 1 month 10 days" at bounding box center [449, 356] width 113 height 53
click at [185, 349] on div "[PERSON_NAME]" at bounding box center [178, 358] width 92 height 24
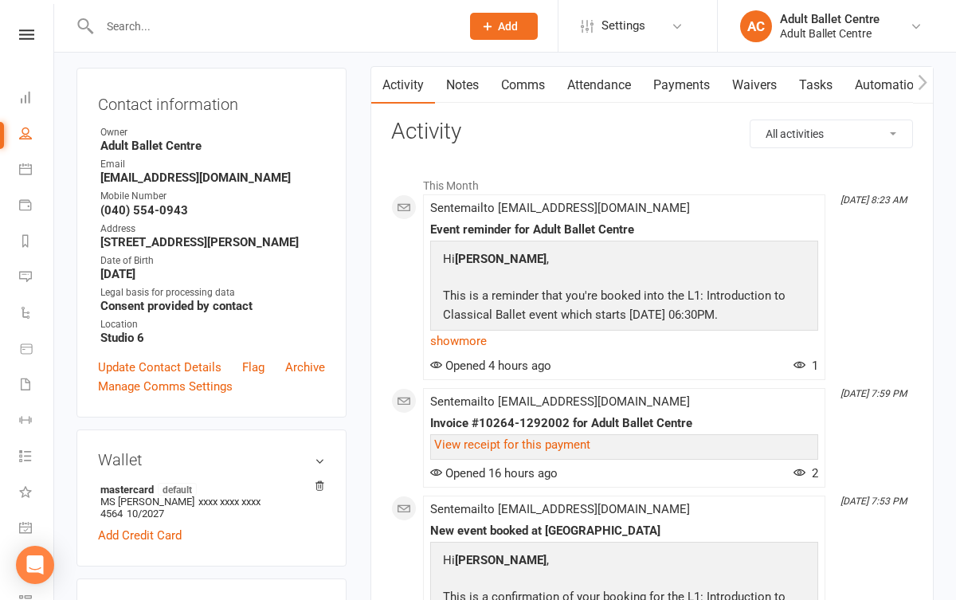
scroll to position [42, 0]
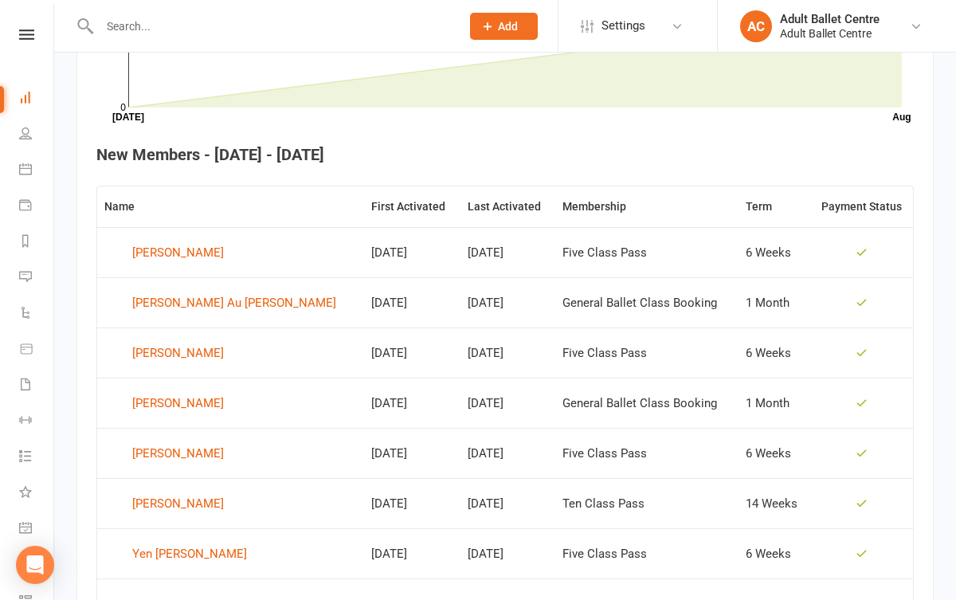
scroll to position [196, 0]
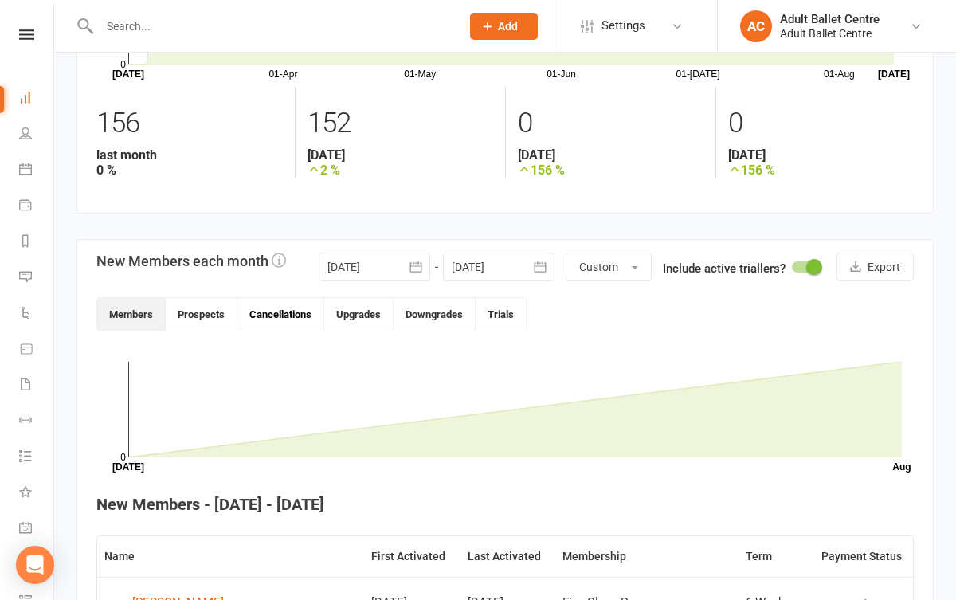
click at [269, 312] on button "Cancellations" at bounding box center [280, 314] width 87 height 33
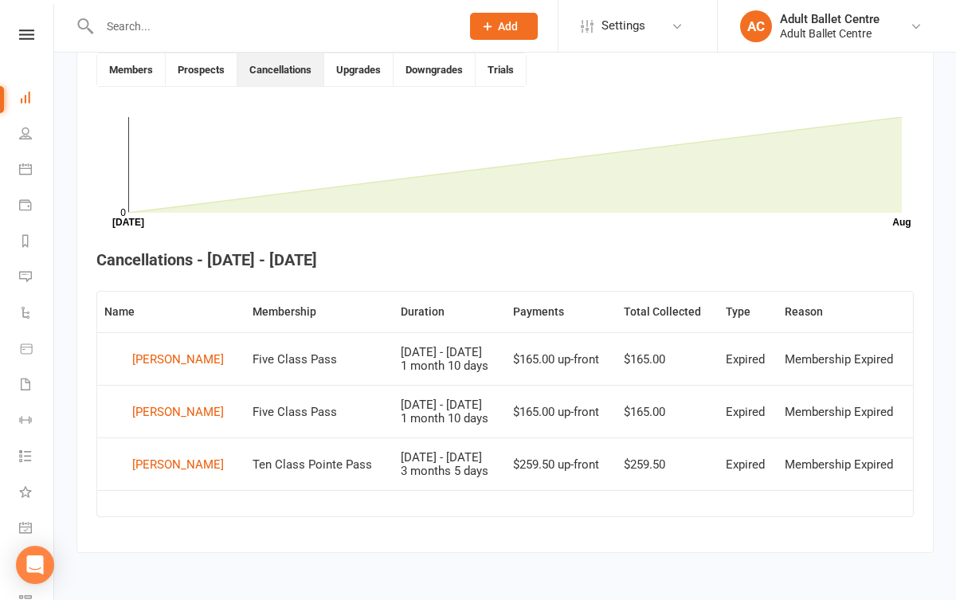
scroll to position [430, 0]
